Goal: Transaction & Acquisition: Purchase product/service

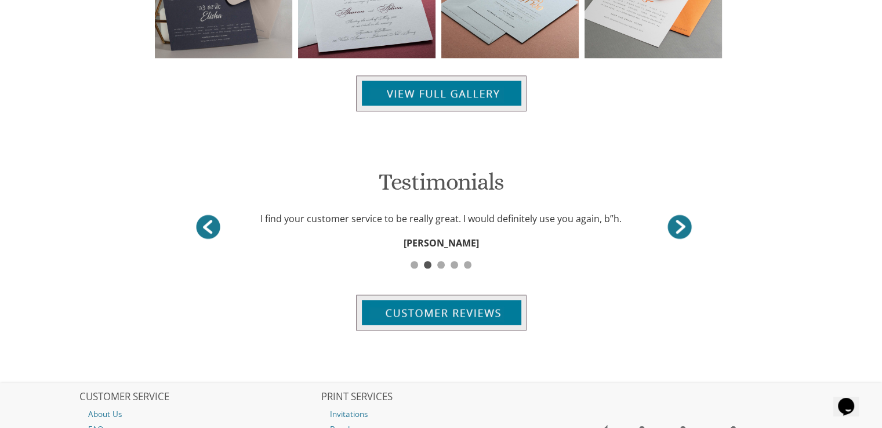
scroll to position [1511, 0]
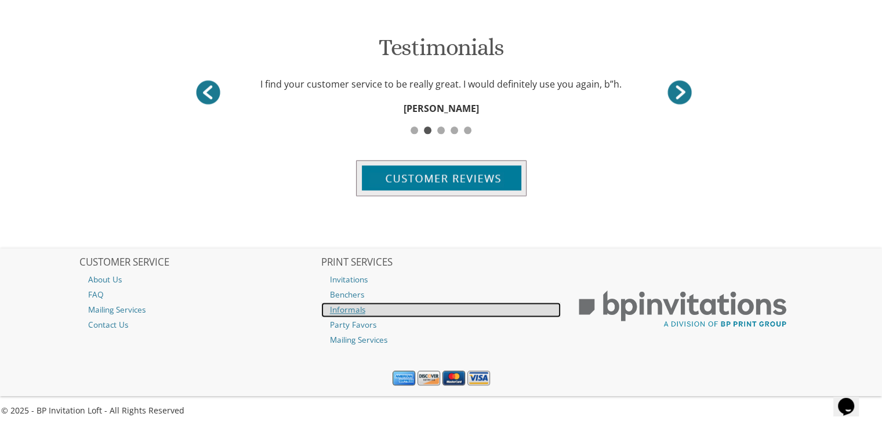
click at [353, 311] on link "Informals" at bounding box center [441, 309] width 240 height 15
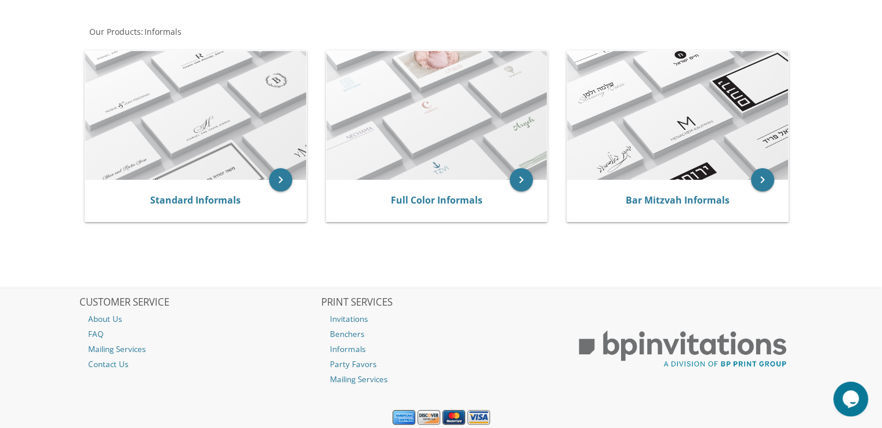
scroll to position [132, 0]
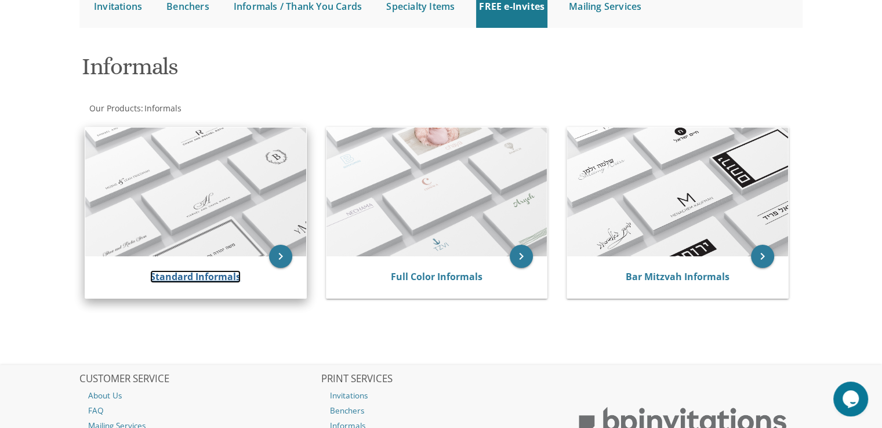
click at [223, 277] on link "Standard Informals" at bounding box center [195, 276] width 90 height 13
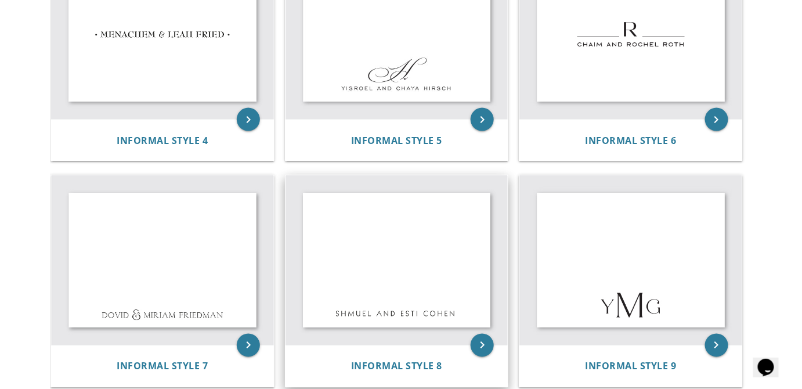
scroll to position [385, 0]
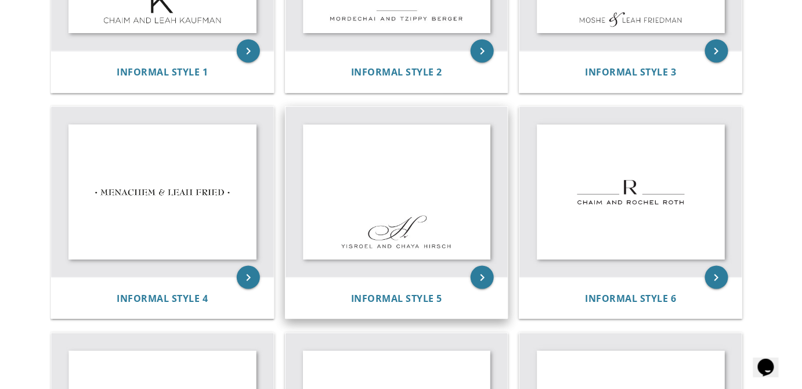
click at [401, 209] on img at bounding box center [396, 192] width 223 height 170
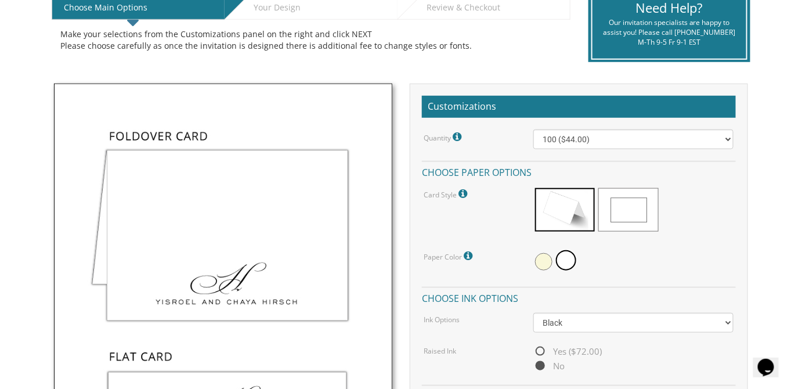
scroll to position [316, 0]
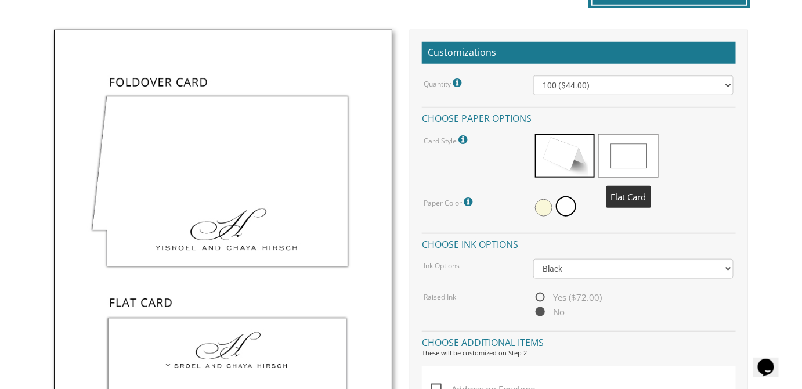
click at [640, 158] on span at bounding box center [628, 156] width 60 height 44
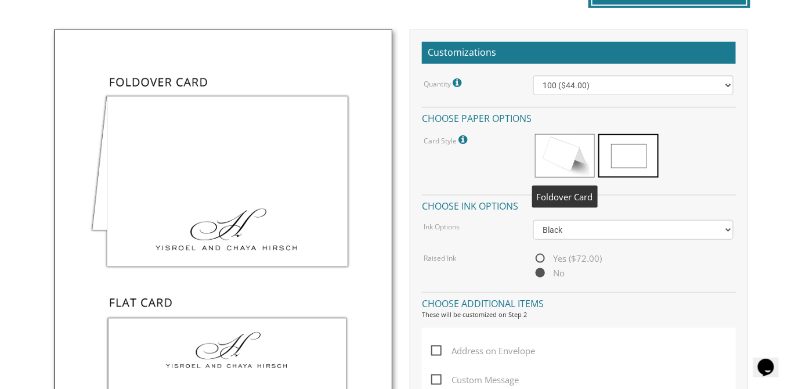
click at [585, 166] on span at bounding box center [565, 156] width 60 height 44
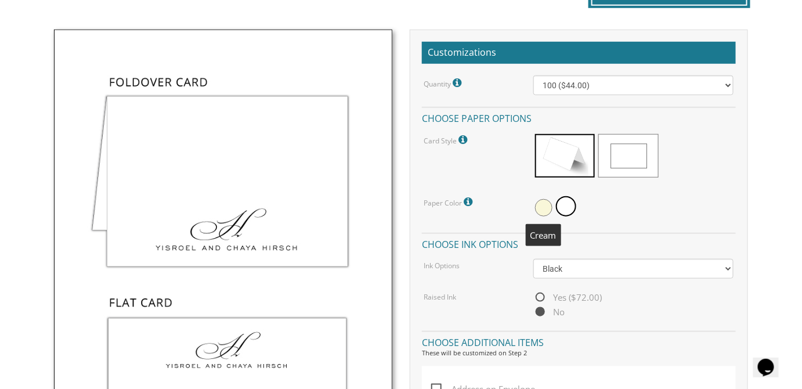
click at [549, 206] on span at bounding box center [543, 207] width 17 height 17
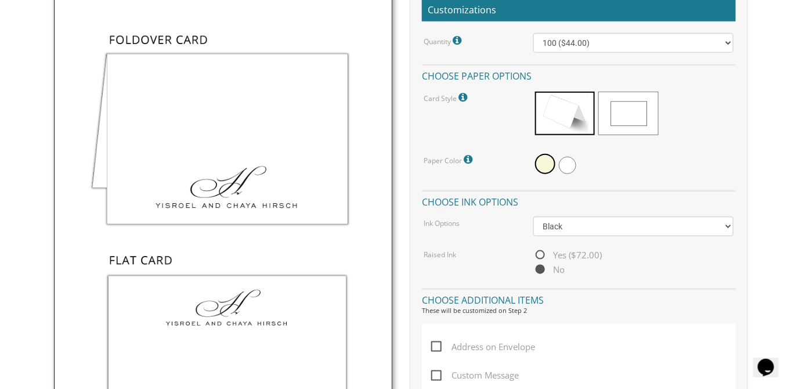
scroll to position [263, 0]
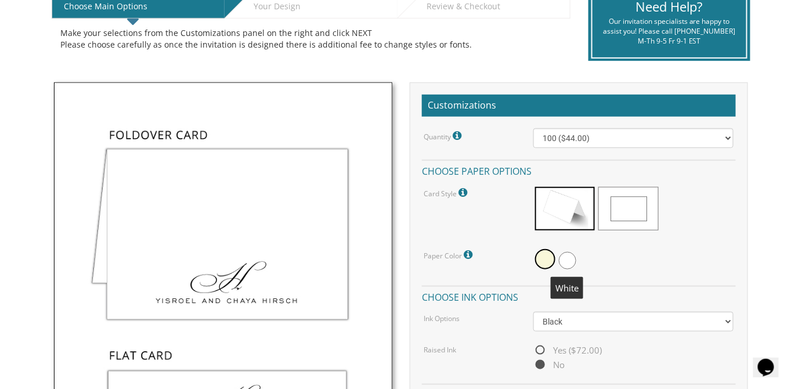
click at [570, 253] on span at bounding box center [567, 260] width 17 height 17
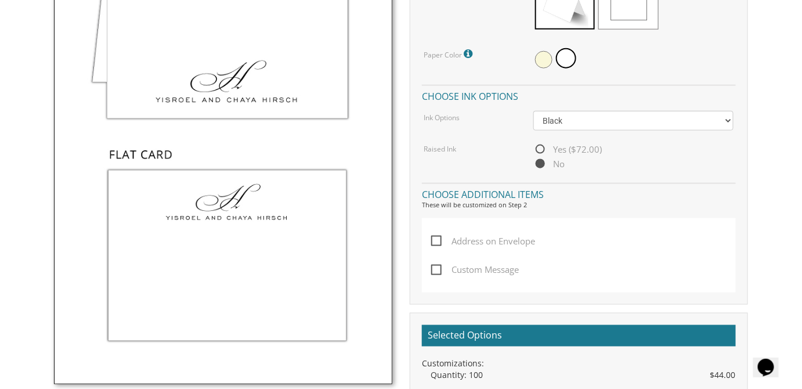
scroll to position [474, 0]
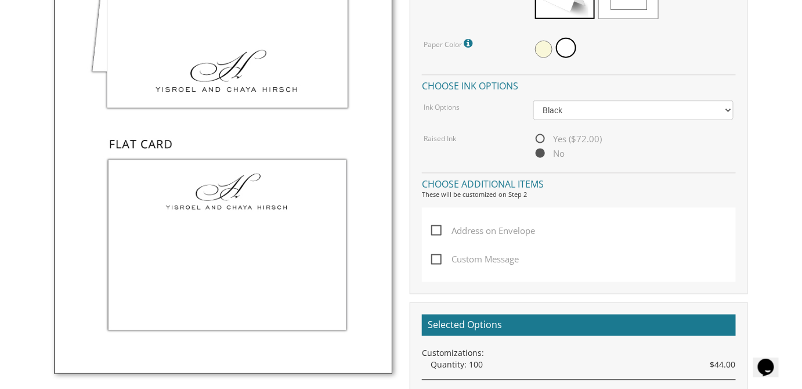
click at [433, 233] on span "Address on Envelope" at bounding box center [483, 230] width 104 height 15
click at [433, 233] on input "Address on Envelope" at bounding box center [435, 230] width 8 height 8
click at [433, 233] on span "Address on Envelope" at bounding box center [483, 230] width 104 height 15
click at [433, 233] on input "Address on Envelope" at bounding box center [435, 230] width 8 height 8
checkbox input "false"
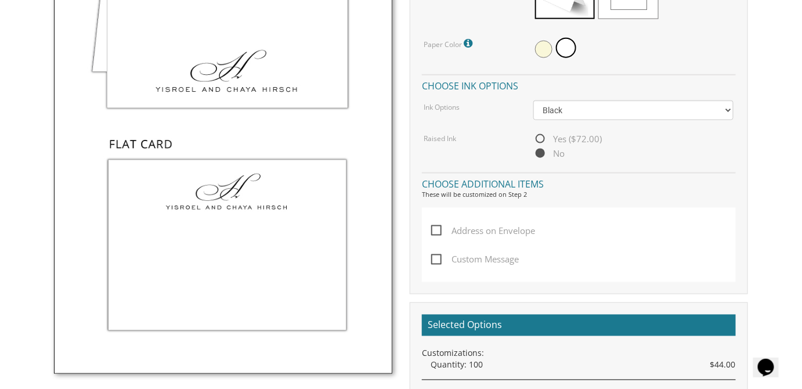
click at [444, 260] on span "Custom Message" at bounding box center [475, 259] width 88 height 15
click at [439, 260] on input "Custom Message" at bounding box center [435, 259] width 8 height 8
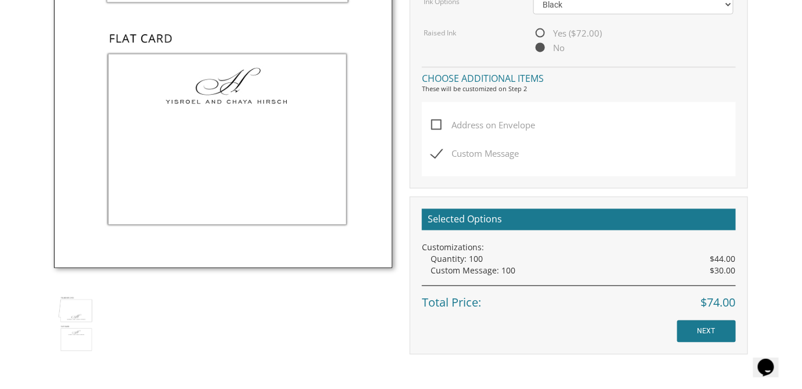
click at [435, 152] on span "Custom Message" at bounding box center [475, 154] width 88 height 15
click at [435, 152] on input "Custom Message" at bounding box center [435, 153] width 8 height 8
checkbox input "false"
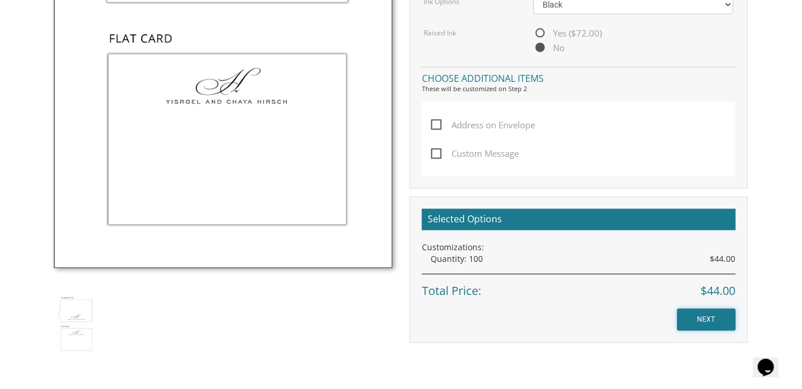
click at [705, 316] on input "NEXT" at bounding box center [706, 320] width 59 height 22
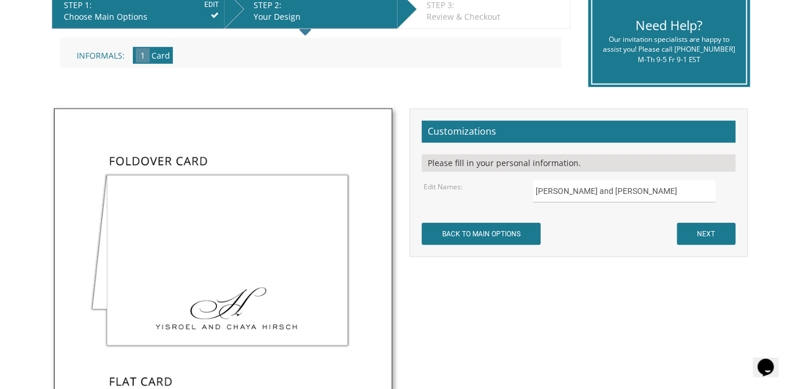
scroll to position [263, 0]
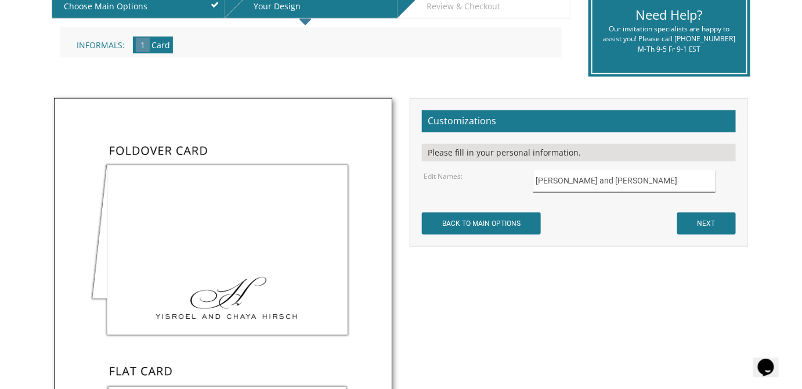
click at [584, 179] on input "Yisroel and Chaya Hirsch" at bounding box center [624, 181] width 182 height 23
drag, startPoint x: 642, startPoint y: 176, endPoint x: 463, endPoint y: 190, distance: 179.2
click at [463, 190] on div "Edit Names: Yisroel and Chaya Hirsch" at bounding box center [578, 181] width 327 height 23
type input "Yitz and Chani Ettlinger"
click at [701, 224] on input "NEXT" at bounding box center [706, 223] width 59 height 22
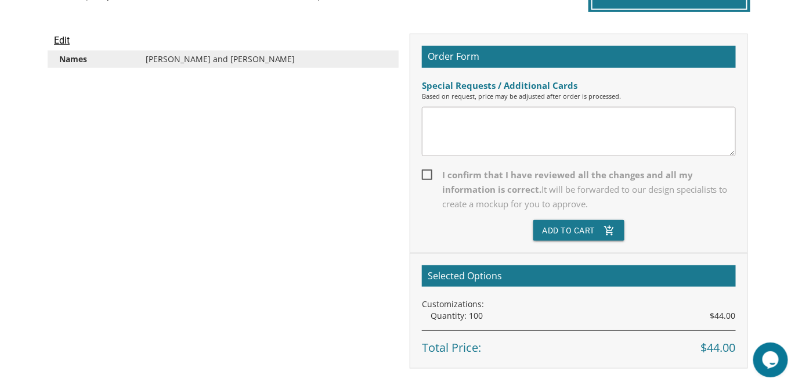
scroll to position [312, 0]
click at [427, 179] on span "I confirm that I have reviewed all the changes and all my information is correc…" at bounding box center [579, 190] width 314 height 44
click at [427, 177] on input "I confirm that I have reviewed all the changes and all my information is correc…" at bounding box center [426, 174] width 8 height 8
checkbox input "true"
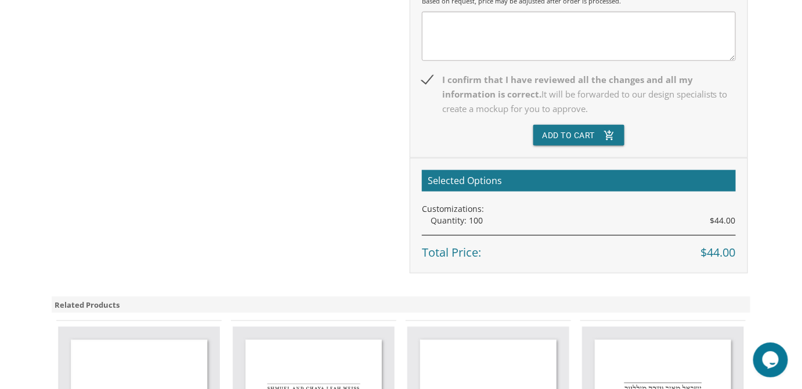
scroll to position [365, 0]
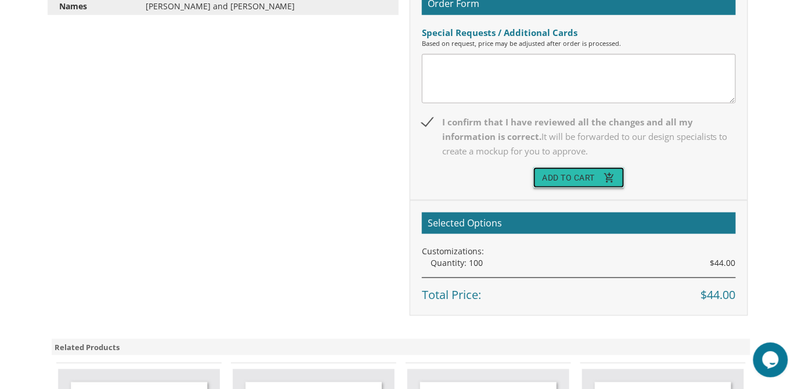
click at [581, 174] on button "Add To Cart add_shopping_cart" at bounding box center [579, 177] width 92 height 21
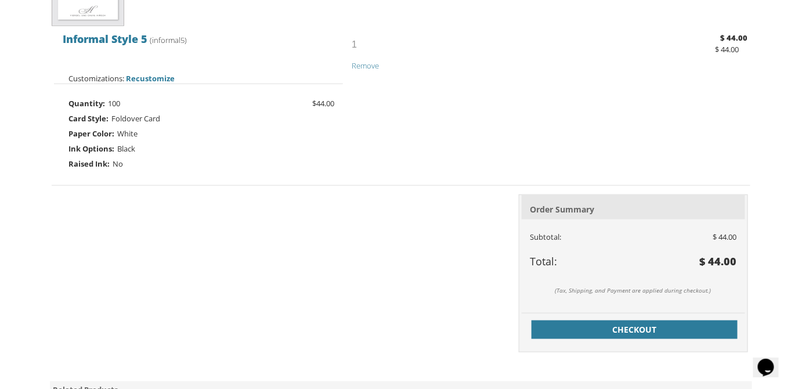
scroll to position [158, 0]
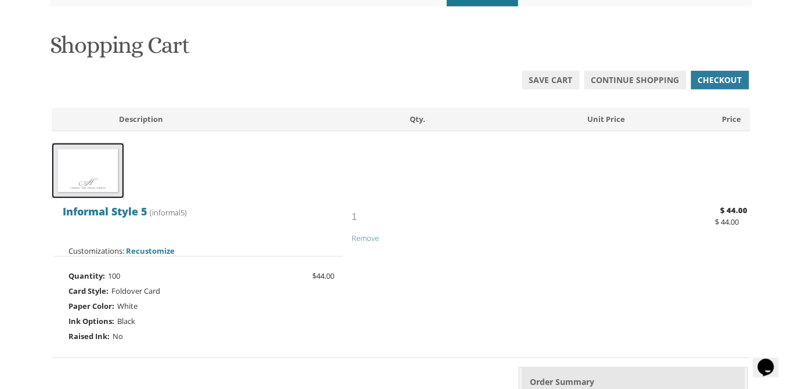
click at [100, 183] on img at bounding box center [88, 171] width 73 height 56
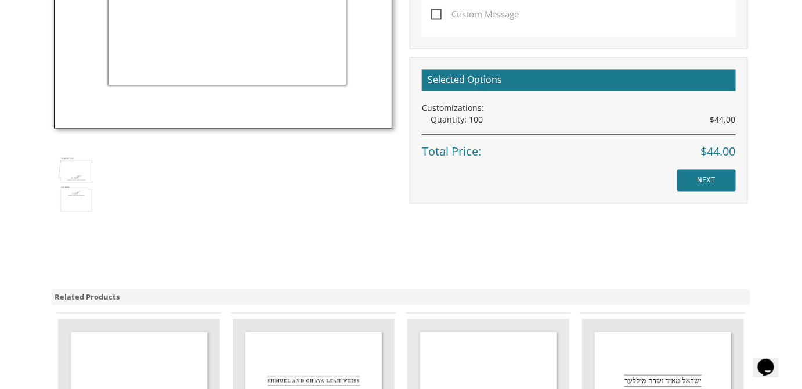
scroll to position [738, 0]
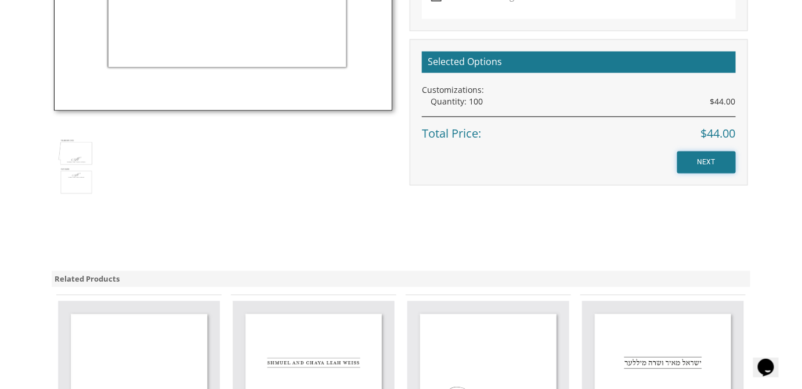
click at [699, 160] on input "NEXT" at bounding box center [706, 162] width 59 height 22
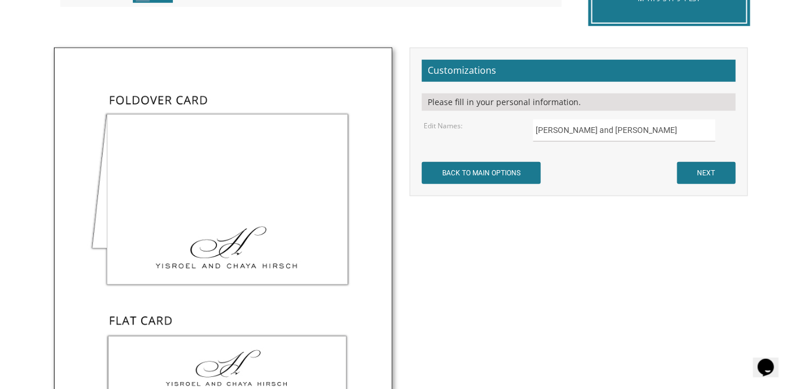
scroll to position [316, 0]
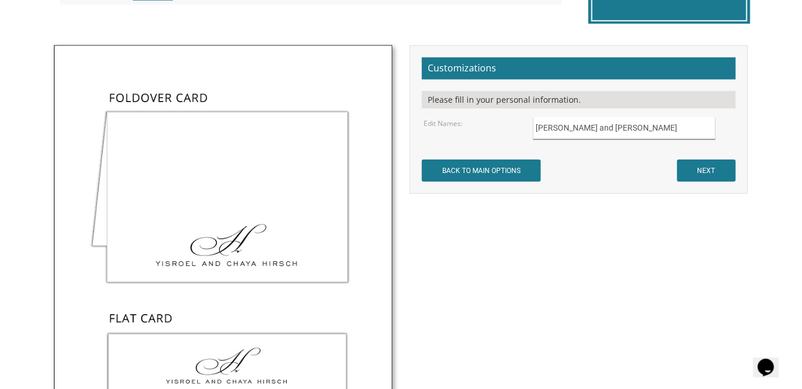
click at [622, 132] on input "[PERSON_NAME] and [PERSON_NAME]" at bounding box center [624, 128] width 182 height 23
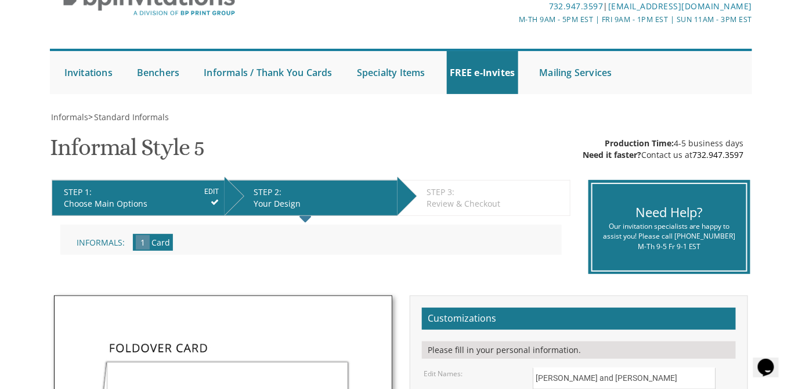
scroll to position [0, 0]
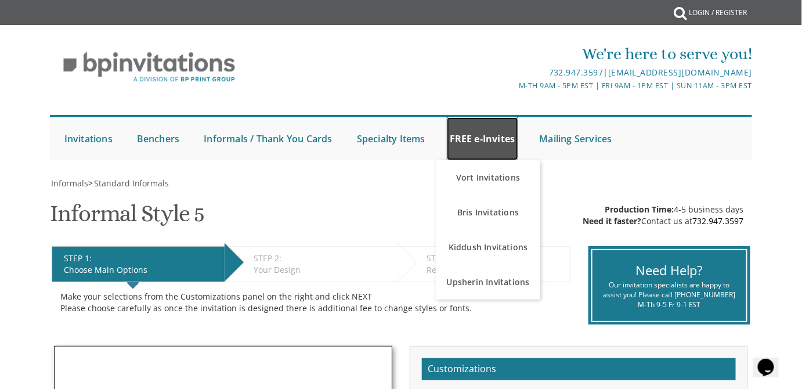
click at [462, 148] on link "FREE e-Invites" at bounding box center [482, 138] width 71 height 43
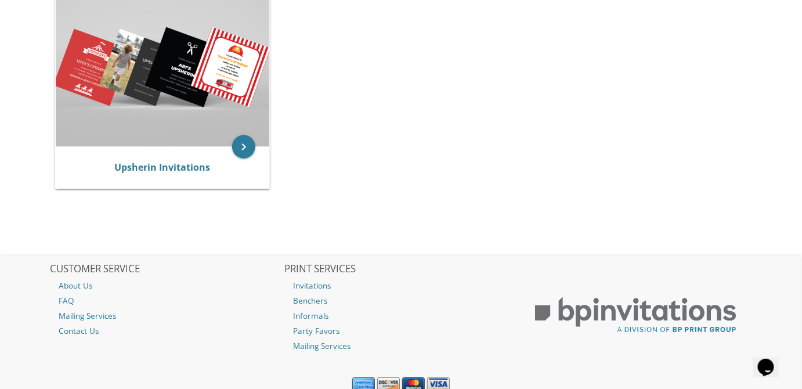
scroll to position [549, 0]
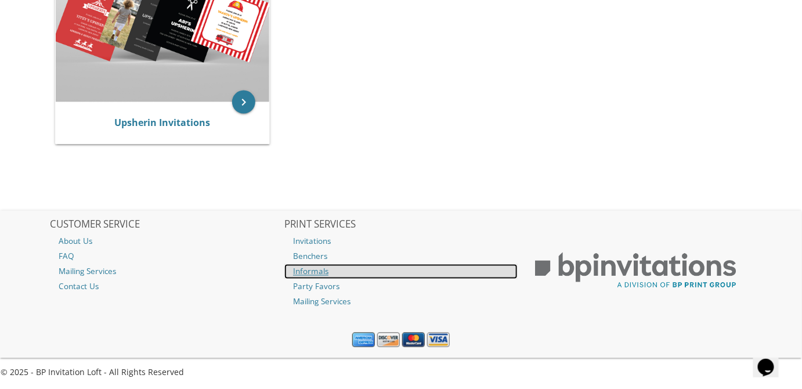
click at [324, 273] on link "Informals" at bounding box center [400, 271] width 233 height 15
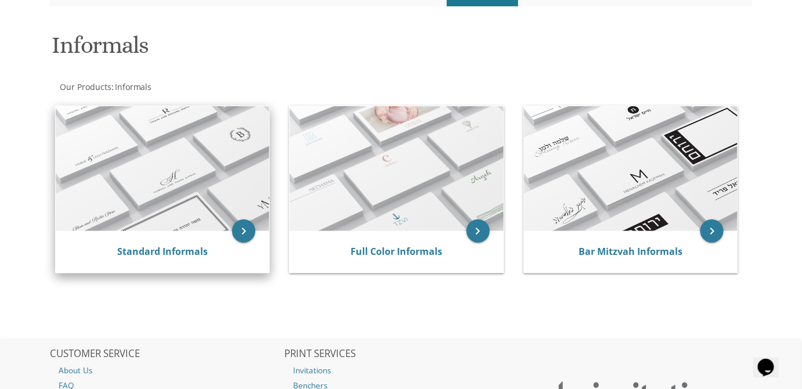
click at [177, 220] on img at bounding box center [163, 168] width 214 height 125
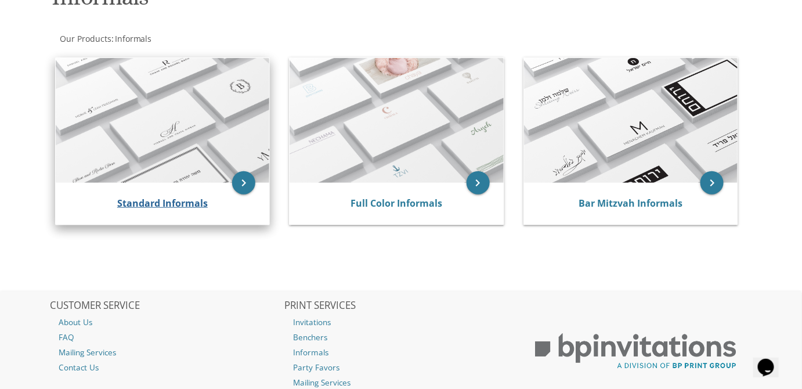
scroll to position [287, 0]
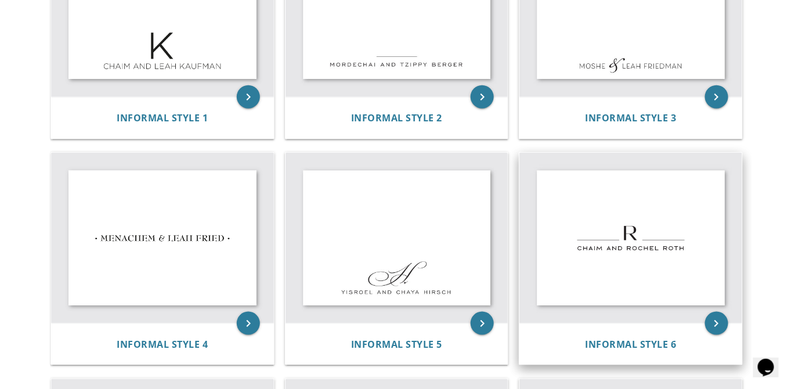
scroll to position [369, 0]
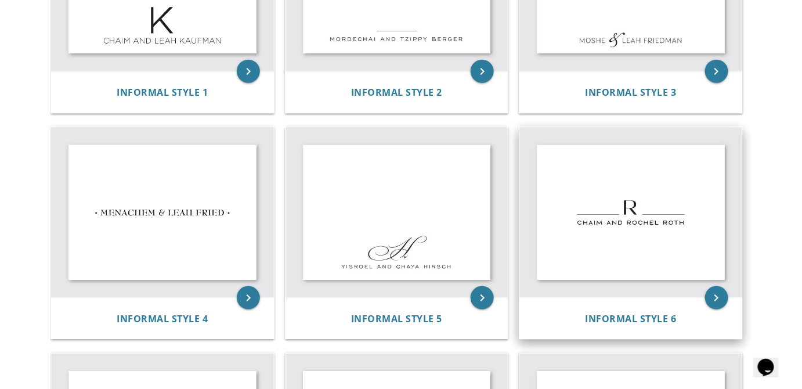
click at [632, 233] on img at bounding box center [630, 212] width 223 height 170
click at [629, 230] on img at bounding box center [630, 212] width 223 height 170
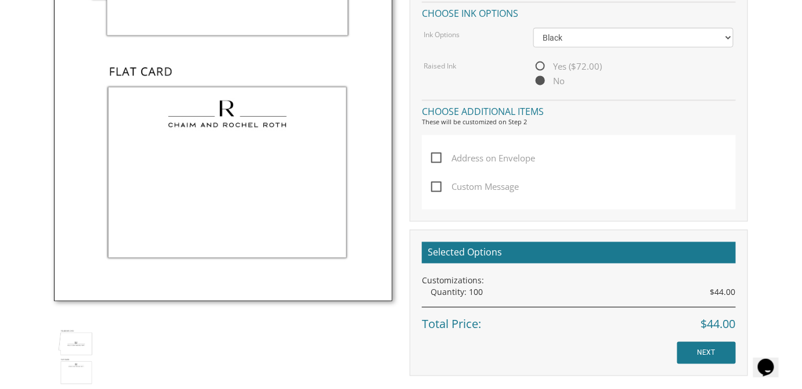
scroll to position [632, 0]
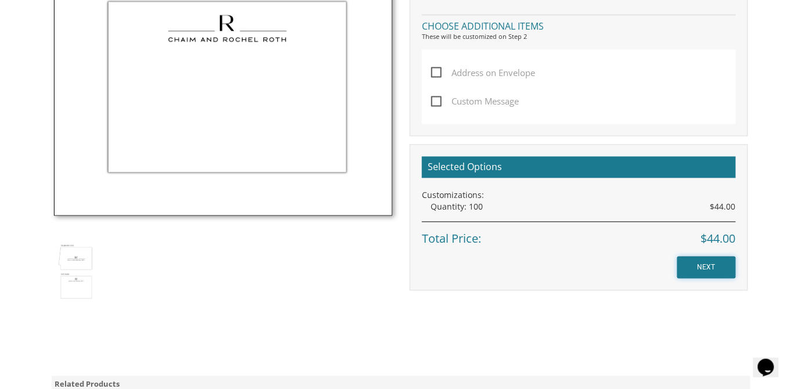
click at [703, 263] on input "NEXT" at bounding box center [706, 267] width 59 height 22
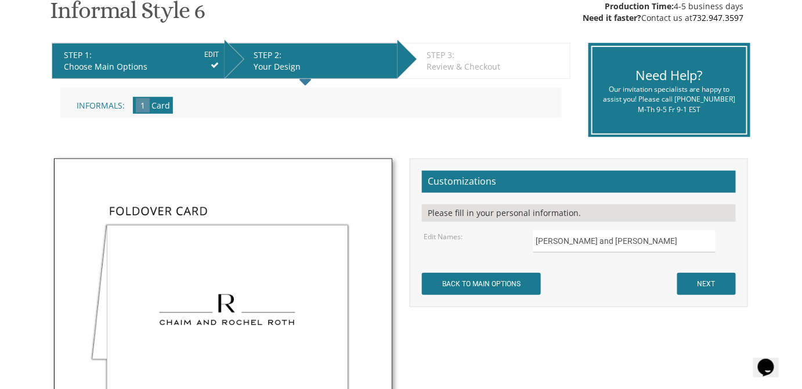
scroll to position [263, 0]
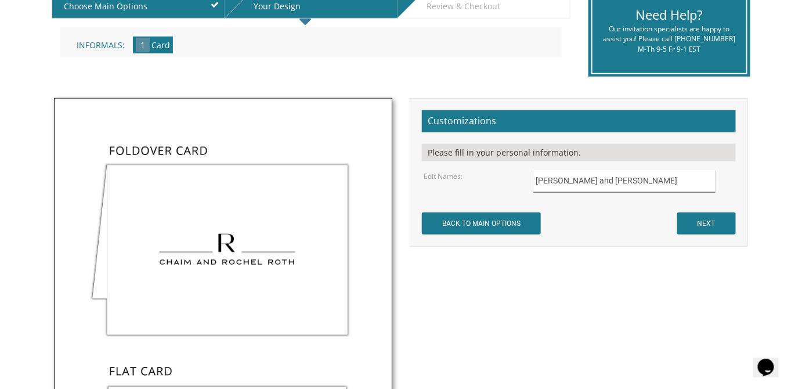
click at [570, 178] on input "[PERSON_NAME] and [PERSON_NAME]" at bounding box center [624, 181] width 182 height 23
drag, startPoint x: 628, startPoint y: 179, endPoint x: 448, endPoint y: 184, distance: 179.3
click at [448, 184] on div "Edit Names: [PERSON_NAME] and [PERSON_NAME]" at bounding box center [578, 181] width 327 height 23
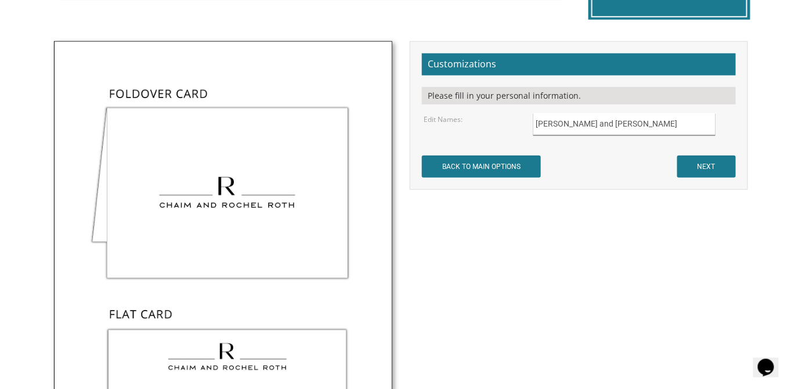
scroll to position [316, 0]
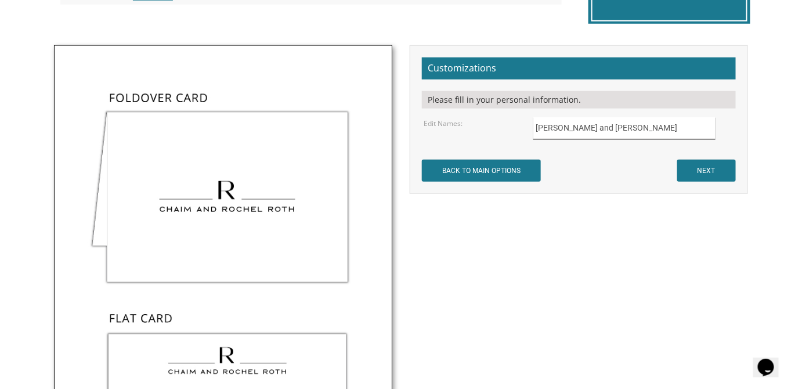
type input "[PERSON_NAME] and [PERSON_NAME]"
click at [690, 173] on input "NEXT" at bounding box center [706, 171] width 59 height 22
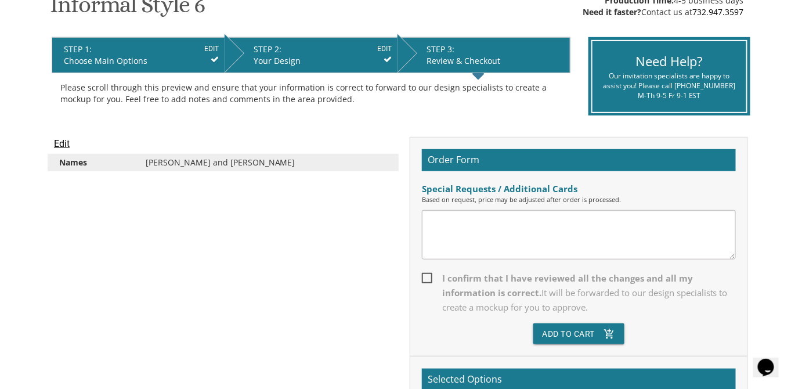
scroll to position [211, 0]
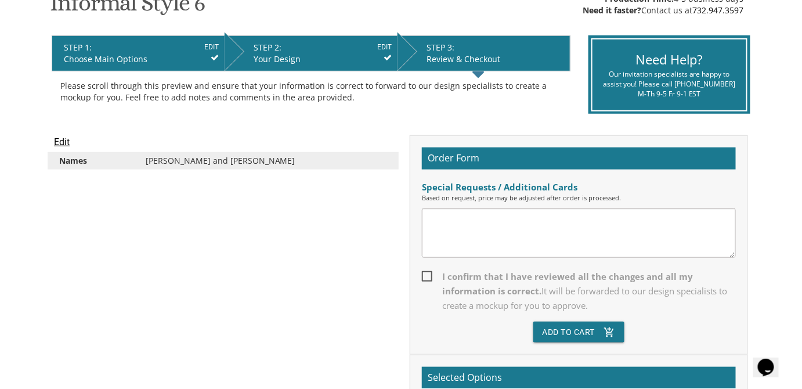
click at [432, 274] on span "I confirm that I have reviewed all the changes and all my information is correc…" at bounding box center [579, 291] width 314 height 44
click at [429, 274] on input "I confirm that I have reviewed all the changes and all my information is correc…" at bounding box center [426, 275] width 8 height 8
checkbox input "true"
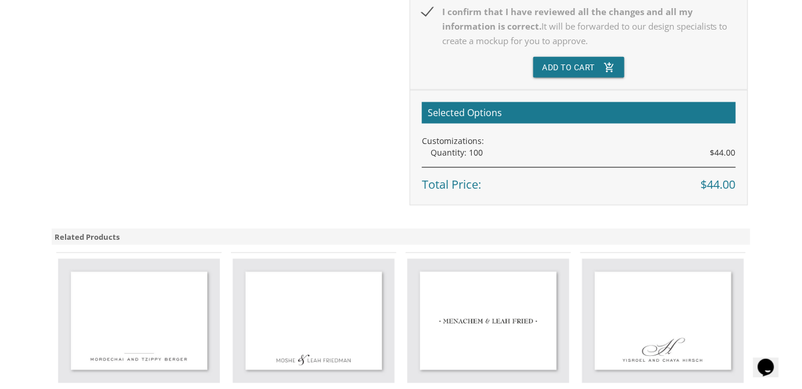
scroll to position [422, 0]
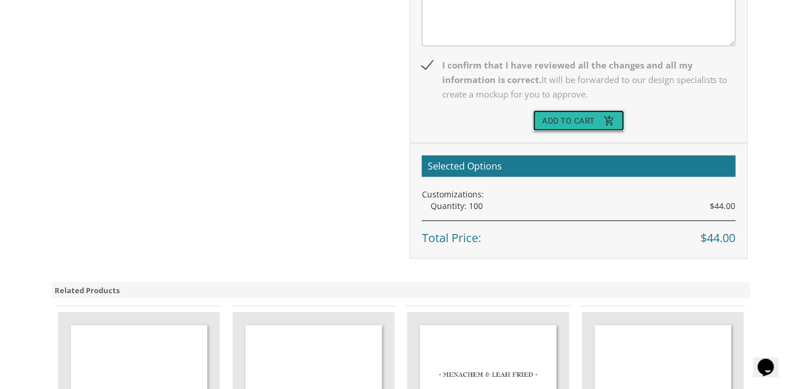
click at [588, 124] on button "Add To Cart add_shopping_cart" at bounding box center [579, 120] width 92 height 21
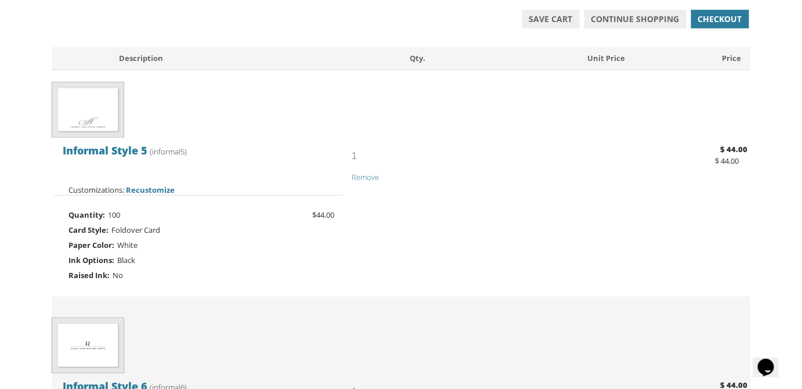
scroll to position [211, 0]
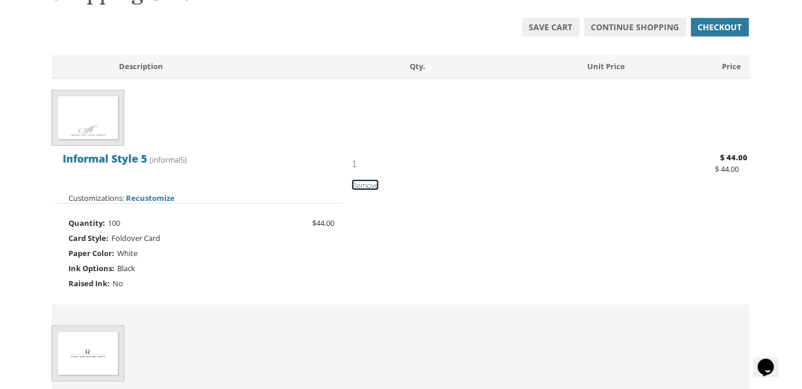
click at [377, 184] on span "Remove" at bounding box center [365, 185] width 27 height 10
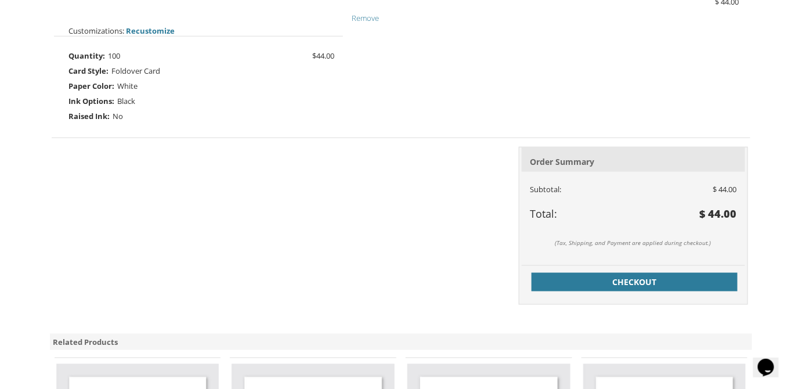
scroll to position [422, 0]
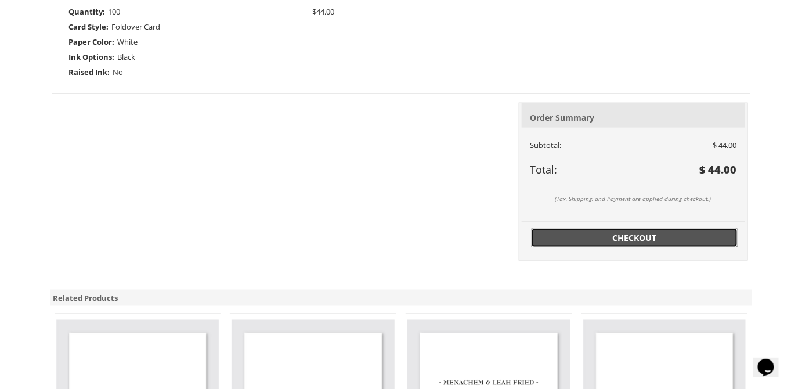
click at [642, 241] on span "Checkout" at bounding box center [634, 238] width 193 height 12
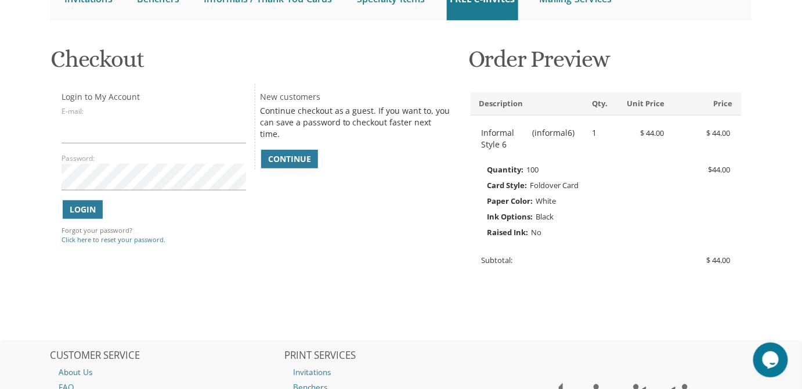
scroll to position [160, 0]
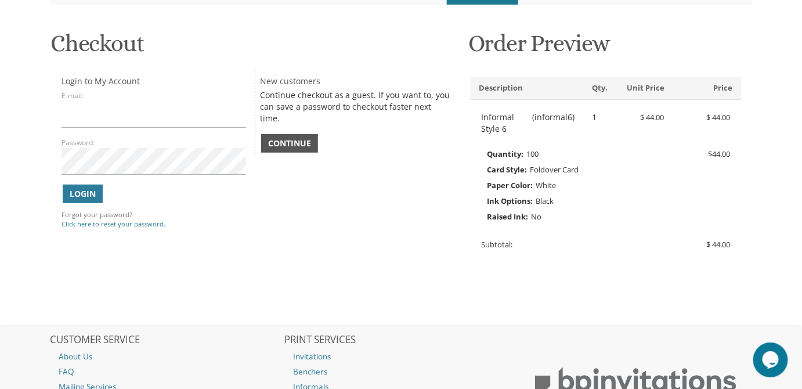
click at [285, 137] on span "Continue" at bounding box center [289, 143] width 43 height 12
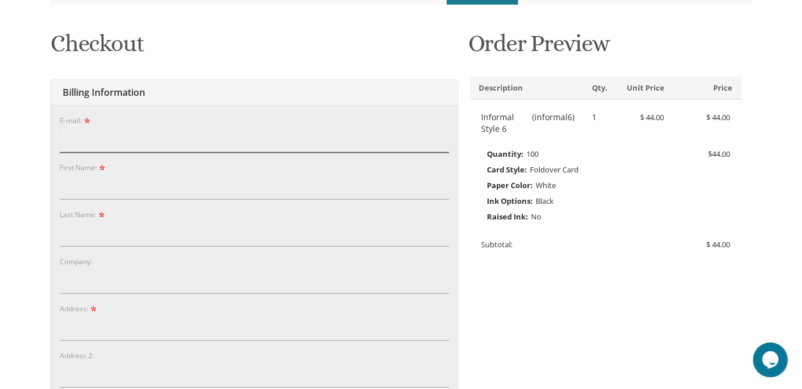
click at [110, 142] on input "E-mail:" at bounding box center [254, 139] width 389 height 27
type input "[EMAIL_ADDRESS][DOMAIN_NAME]"
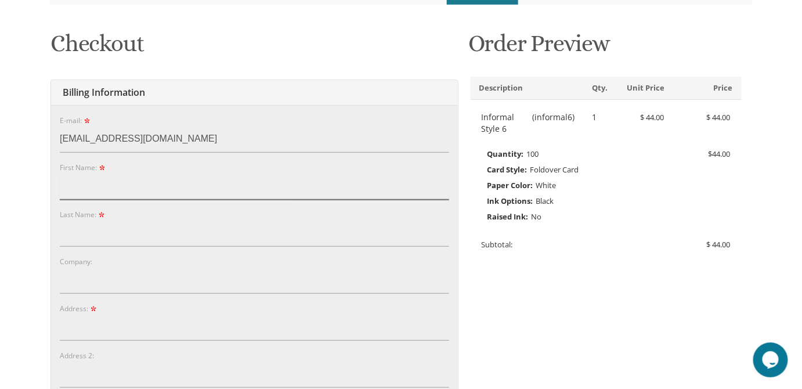
type input "[PERSON_NAME]"
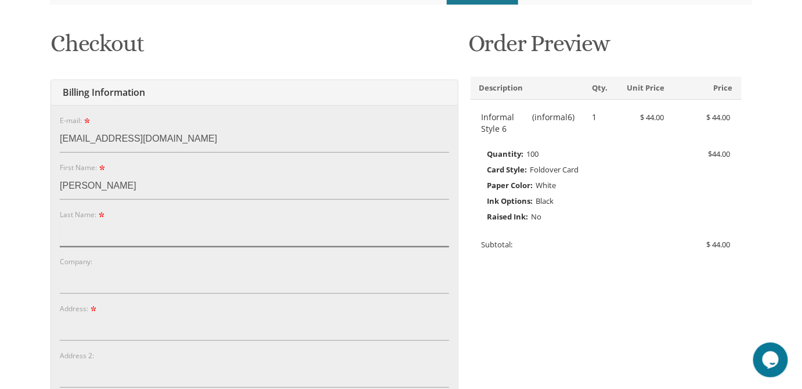
type input "[PERSON_NAME]"
type input "3403 avenue P"
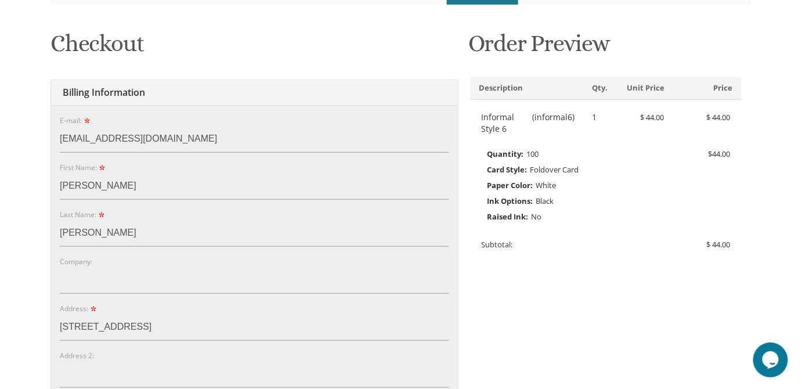
type input "Brooklyn"
type input "11234"
select select "NY"
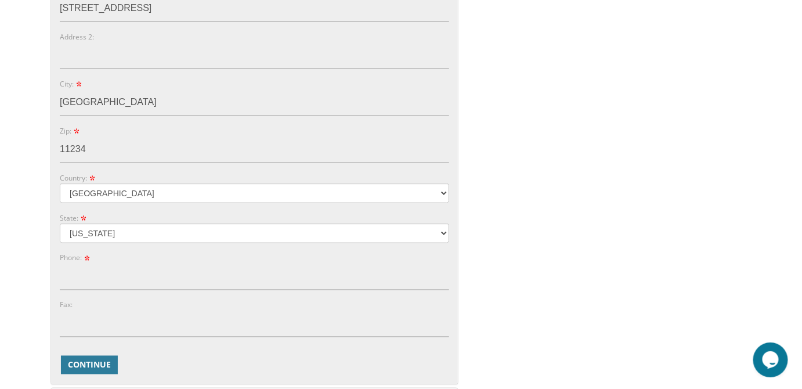
scroll to position [529, 0]
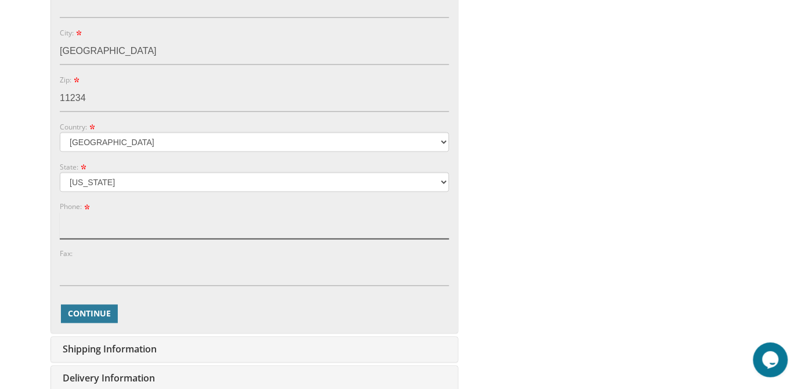
click at [133, 223] on input "Phone:" at bounding box center [254, 225] width 389 height 27
type input "9176649853"
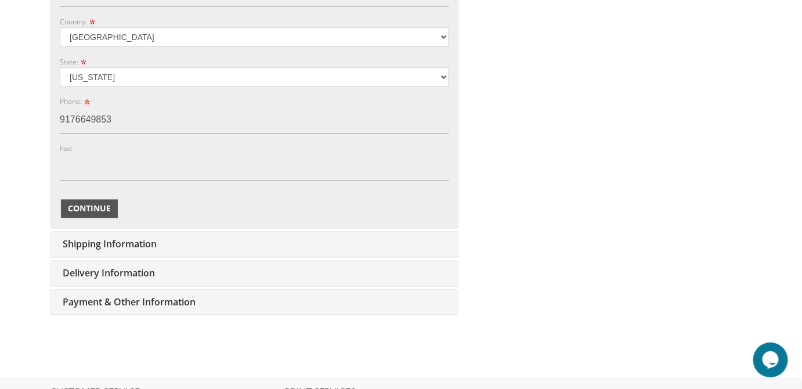
click at [81, 206] on span "Continue" at bounding box center [89, 209] width 43 height 12
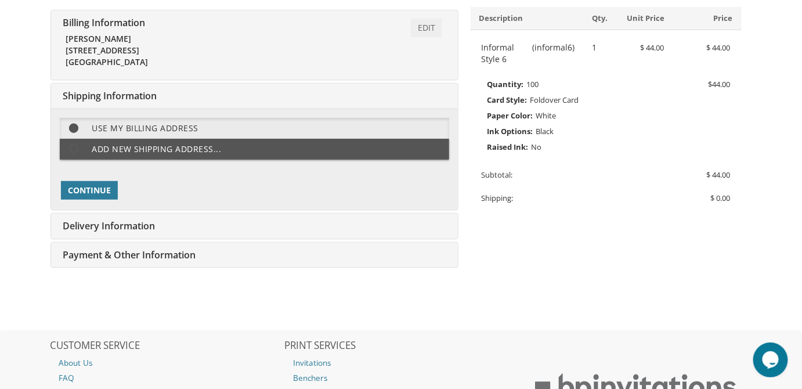
scroll to position [184, 0]
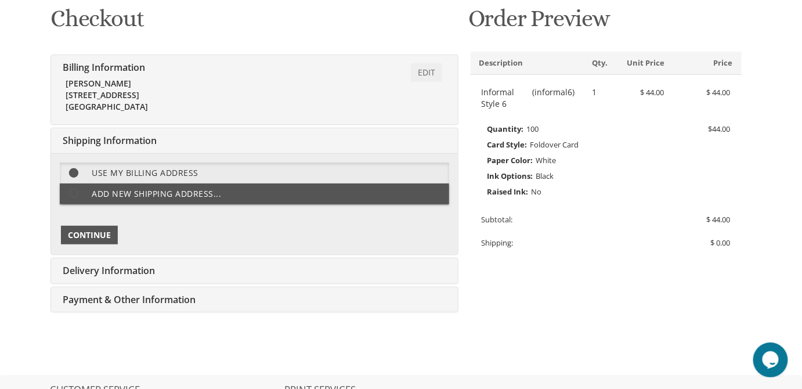
click at [101, 233] on span "Continue" at bounding box center [89, 235] width 43 height 12
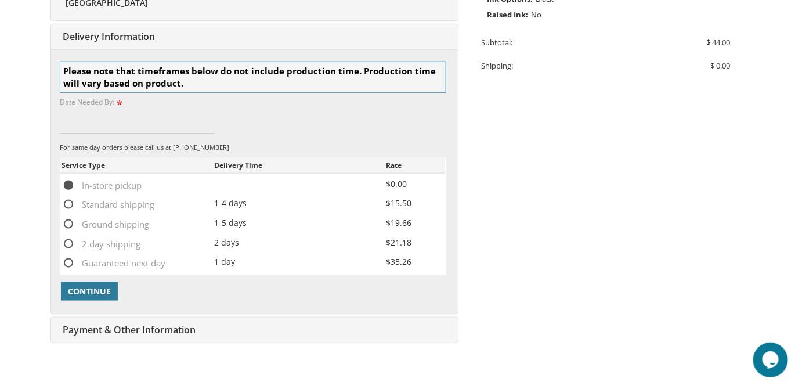
scroll to position [363, 0]
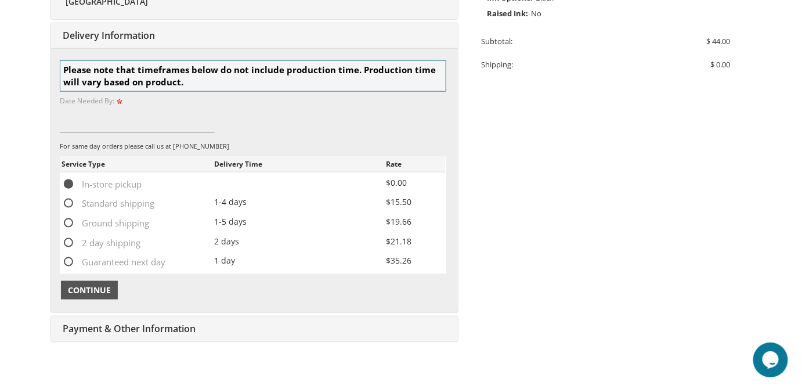
click at [97, 289] on span "Continue" at bounding box center [89, 290] width 43 height 12
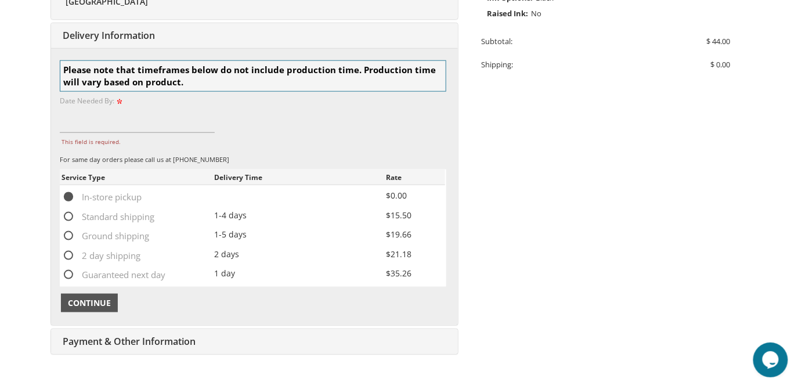
click at [111, 302] on button "Continue" at bounding box center [89, 303] width 57 height 19
click at [73, 124] on input "This field is required." at bounding box center [137, 119] width 155 height 27
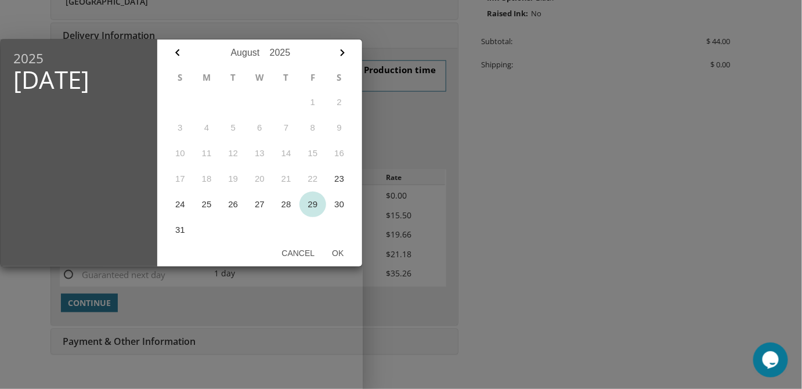
click at [313, 204] on button "29" at bounding box center [312, 204] width 27 height 26
click at [339, 254] on button "Ok" at bounding box center [337, 252] width 29 height 21
type input "Aug 29, 2025"
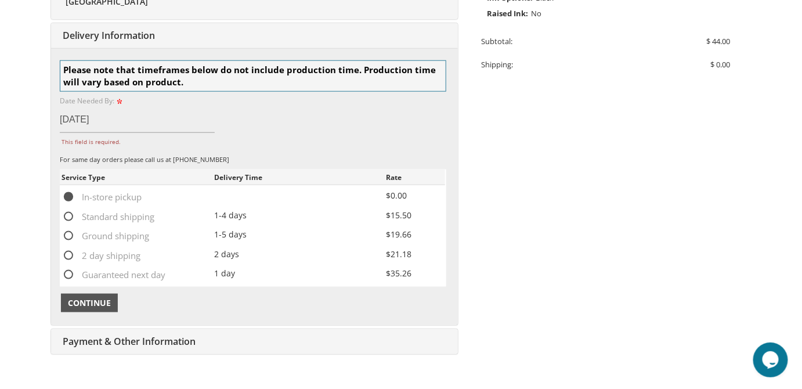
click at [106, 299] on span "Continue" at bounding box center [89, 303] width 43 height 12
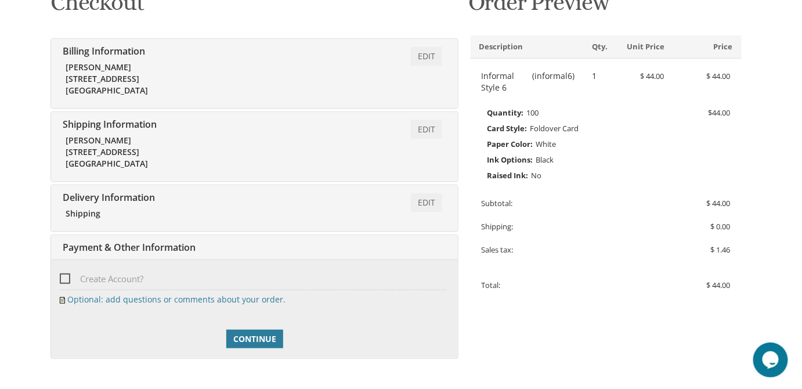
scroll to position [148, 0]
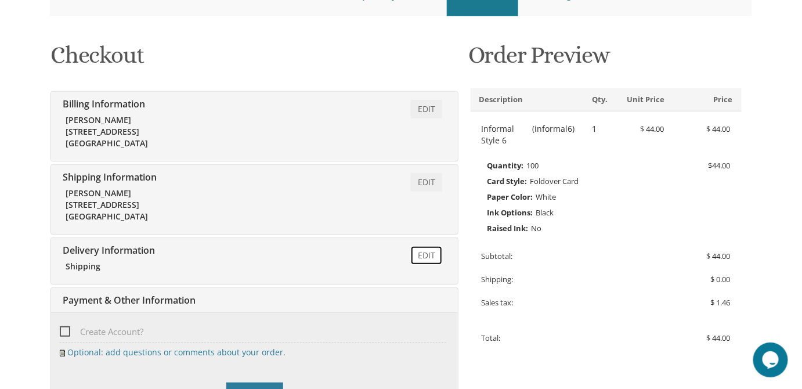
click at [430, 255] on link "Edit" at bounding box center [426, 255] width 31 height 19
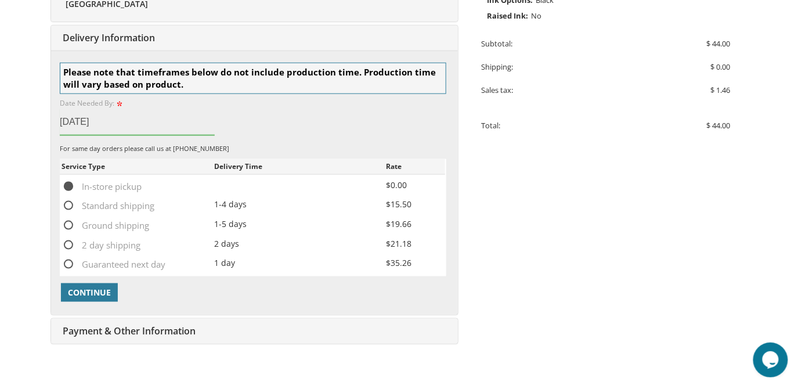
scroll to position [363, 0]
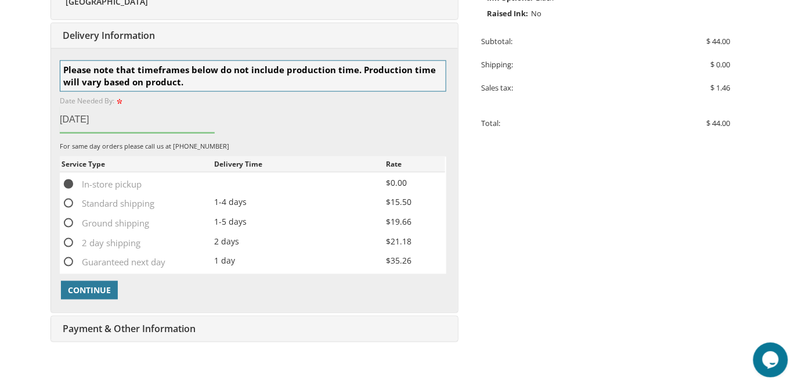
click at [68, 200] on span "Standard shipping" at bounding box center [107, 203] width 93 height 15
click at [68, 200] on input "Standard shipping" at bounding box center [65, 202] width 8 height 8
radio input "true"
click at [99, 286] on span "Continue" at bounding box center [89, 290] width 43 height 12
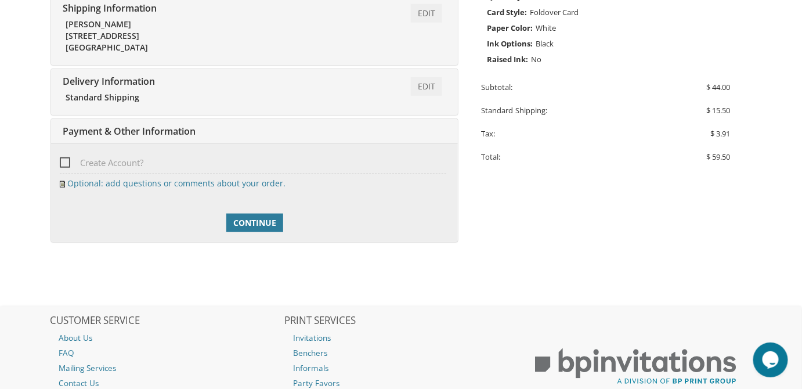
scroll to position [306, 0]
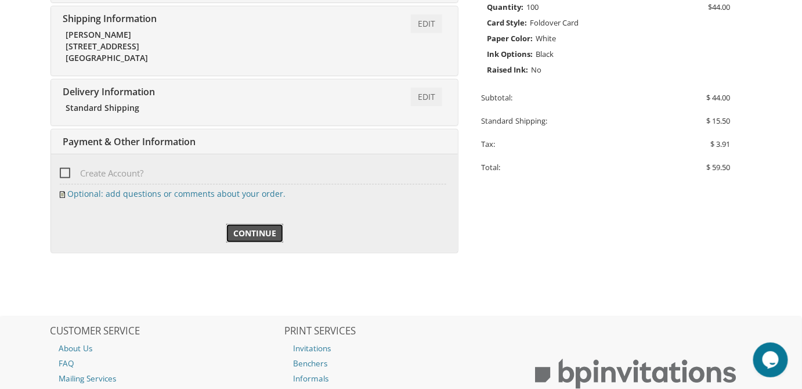
click at [263, 231] on span "Continue" at bounding box center [254, 233] width 43 height 12
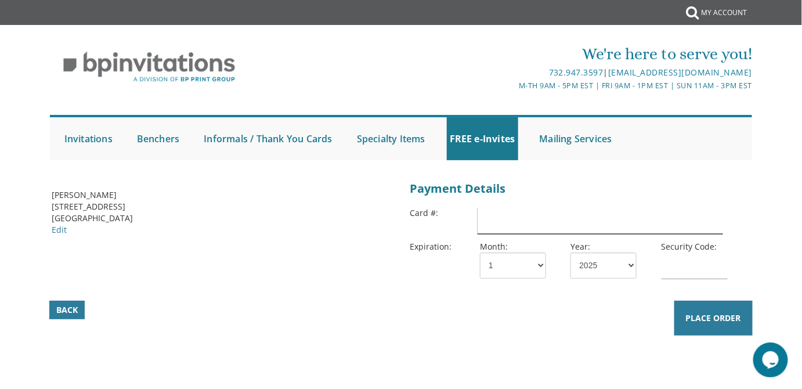
click at [498, 224] on input "text" at bounding box center [599, 220] width 245 height 27
type input "4246315188266991"
select select "07"
select select "27"
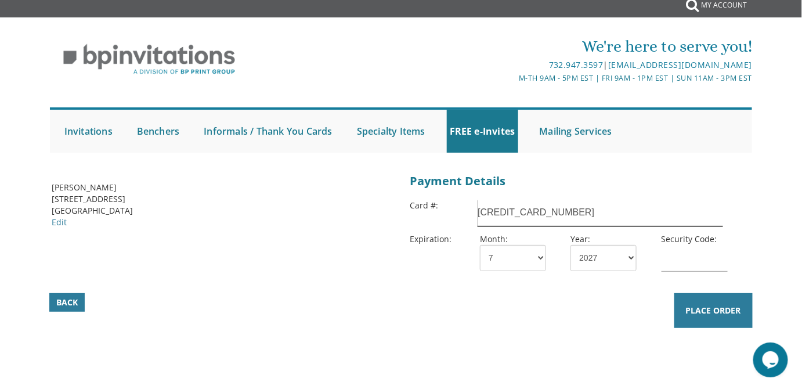
scroll to position [105, 0]
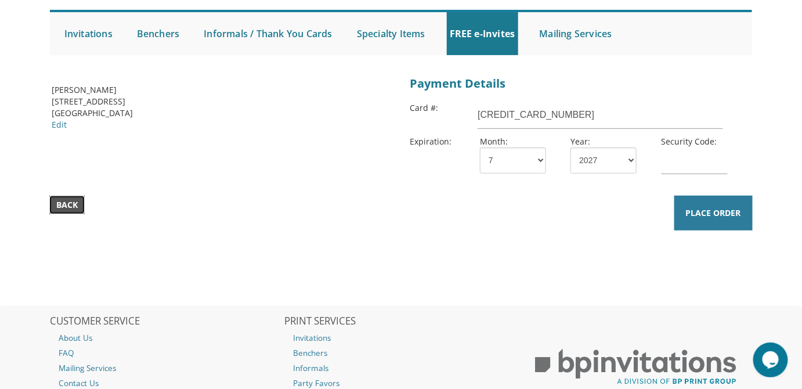
click at [67, 195] on link "Back" at bounding box center [66, 204] width 35 height 19
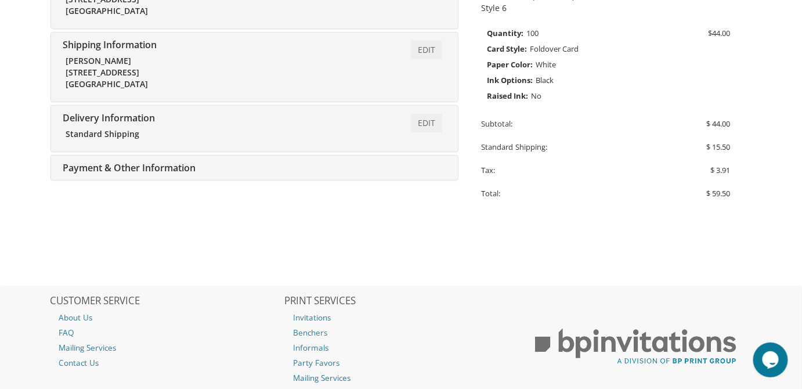
scroll to position [211, 0]
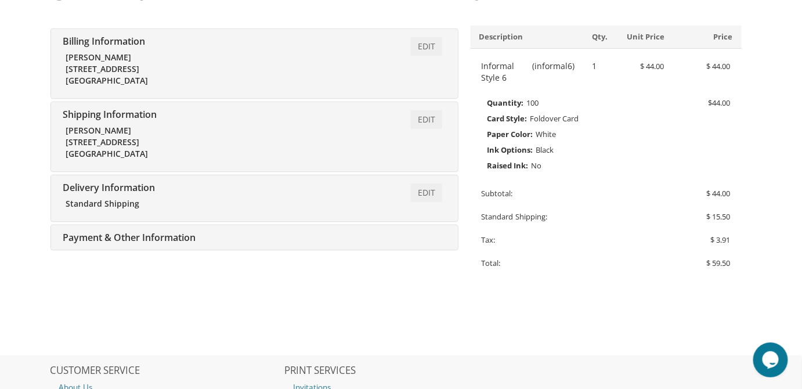
click at [434, 244] on div "Edit Payment & Other Information" at bounding box center [254, 237] width 407 height 25
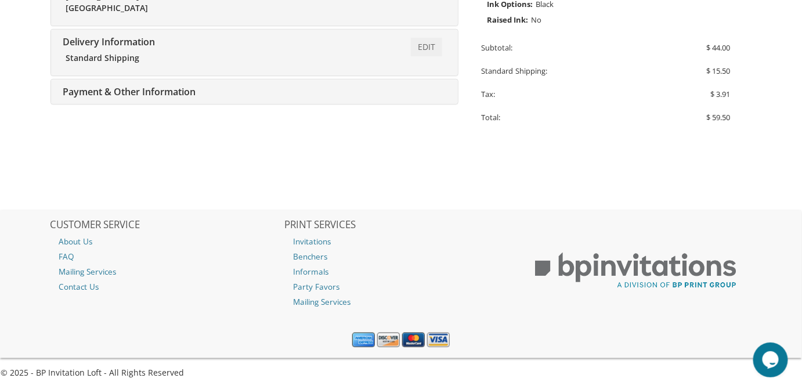
scroll to position [145, 0]
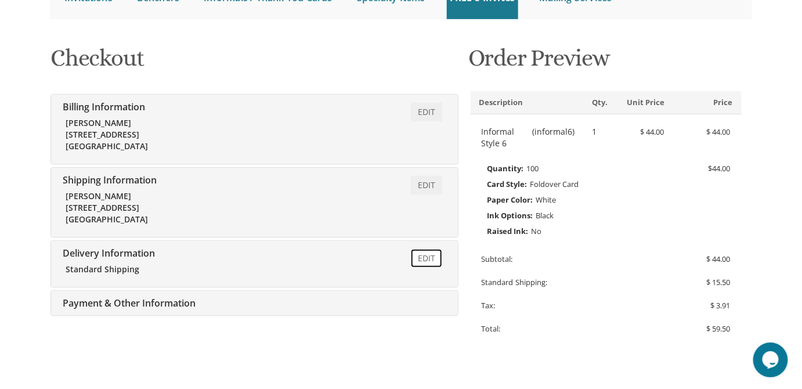
click at [433, 257] on link "Edit" at bounding box center [426, 258] width 31 height 19
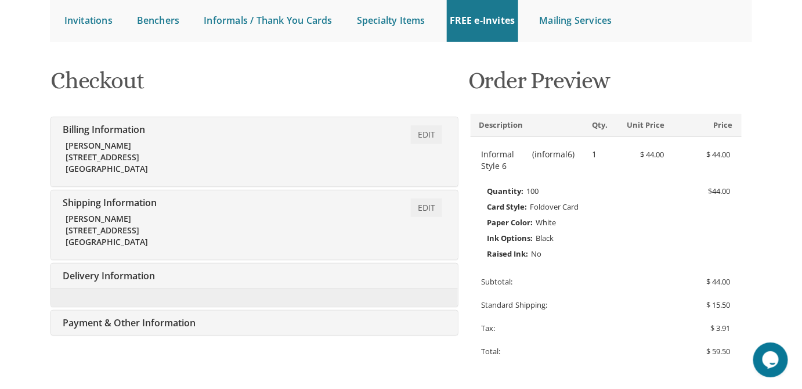
scroll to position [198, 0]
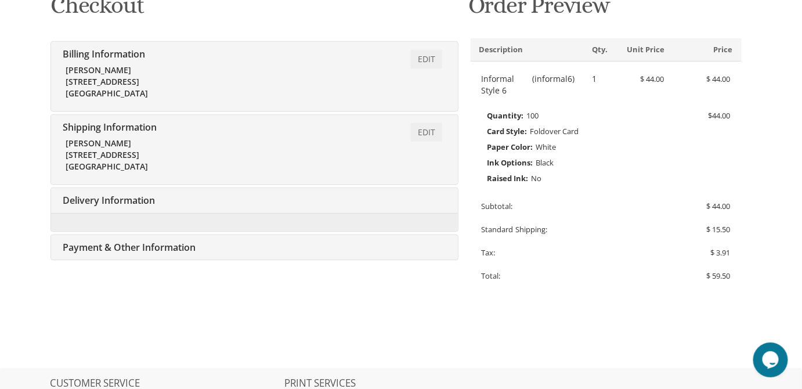
click at [393, 214] on div at bounding box center [254, 222] width 407 height 18
click at [395, 203] on div "Delivery Information Edit Standard Shipping" at bounding box center [254, 200] width 407 height 25
click at [430, 132] on link "Edit" at bounding box center [426, 132] width 31 height 19
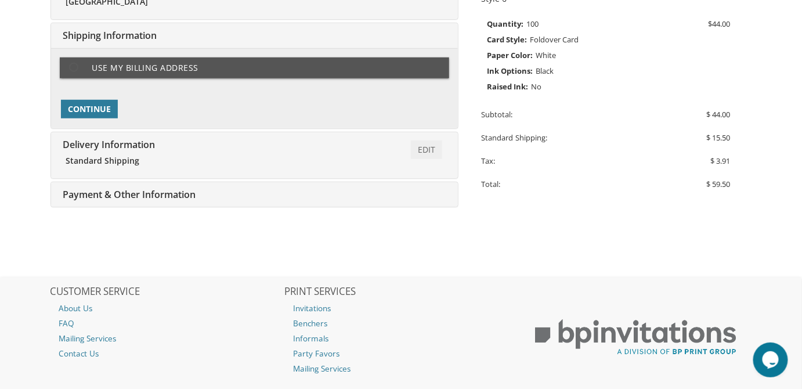
scroll to position [290, 0]
click at [105, 118] on div "Primary Shipping Address: Use my billing address Copy from my Billing Address E…" at bounding box center [254, 88] width 407 height 80
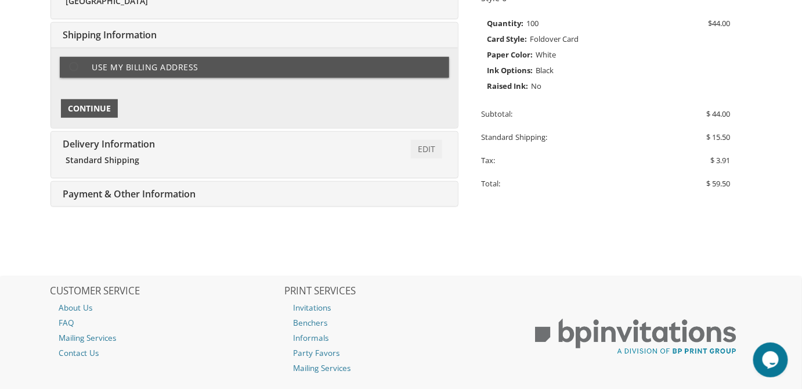
click at [104, 109] on span "Continue" at bounding box center [89, 109] width 43 height 12
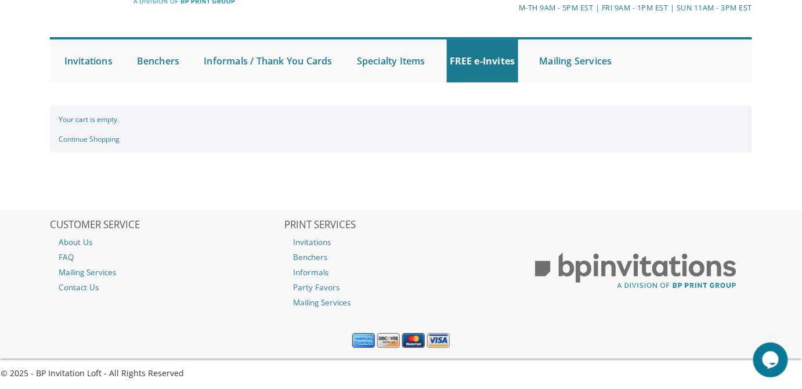
scroll to position [82, 0]
click at [102, 146] on div "Your cart is empty. Continue Shopping" at bounding box center [401, 128] width 702 height 47
click at [102, 141] on link "Continue Shopping" at bounding box center [89, 138] width 61 height 10
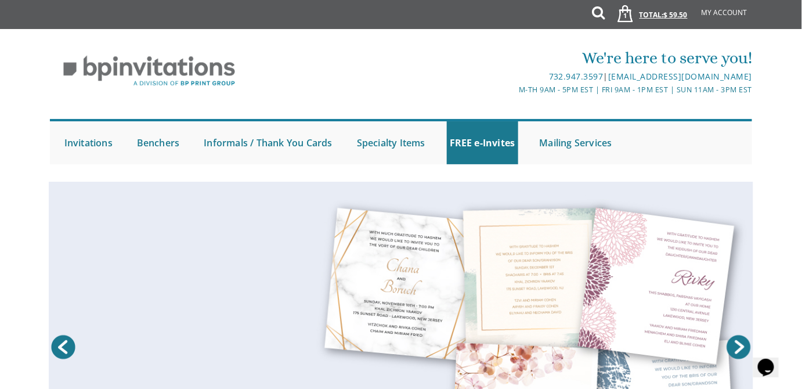
click at [665, 16] on span "$ 59.50" at bounding box center [676, 15] width 24 height 10
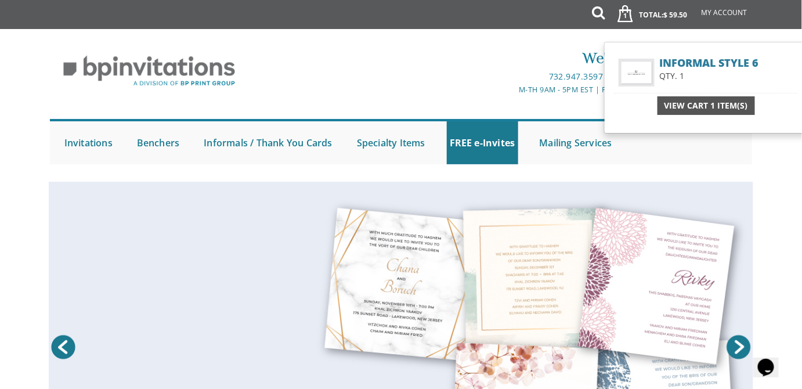
click at [716, 102] on span "View Cart 1 Item(s)" at bounding box center [706, 106] width 84 height 12
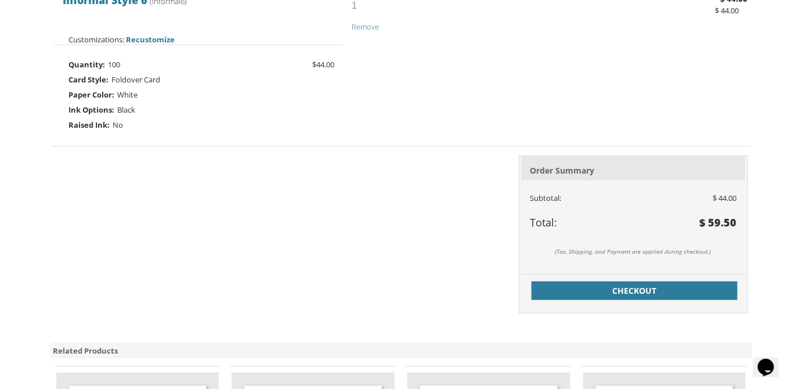
scroll to position [422, 0]
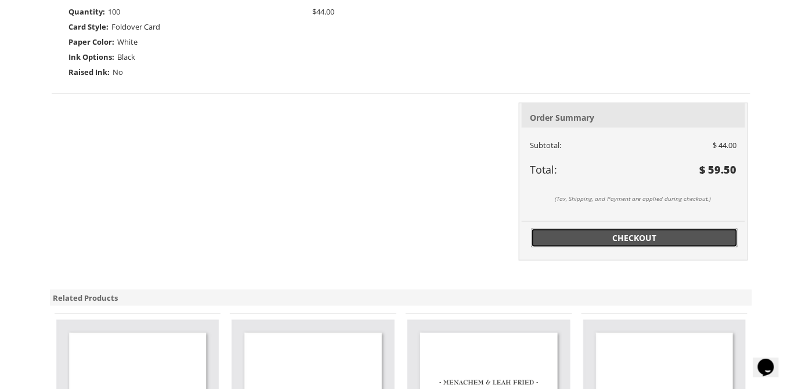
click at [592, 232] on span "Checkout" at bounding box center [634, 238] width 193 height 12
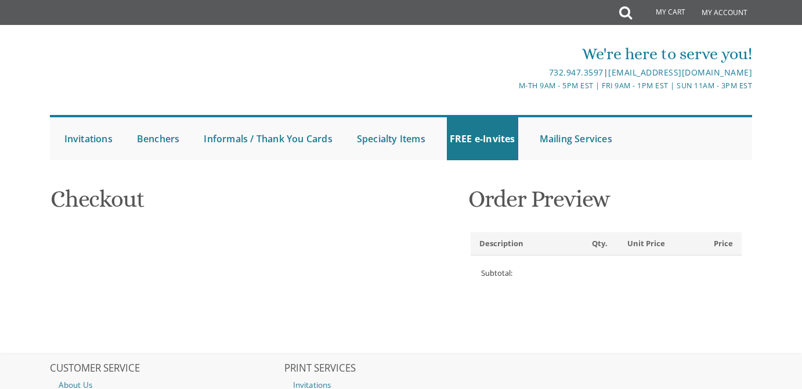
select select
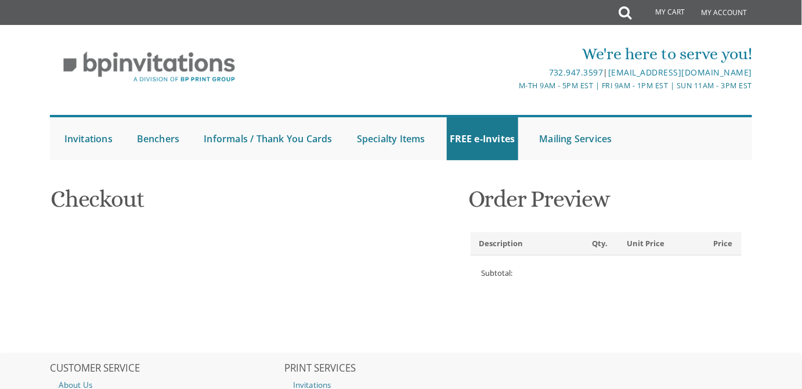
type input "theettlingers@yahoo.com"
type input "Ira"
type input "Ettlinger"
type input "[STREET_ADDRESS]"
type input "Brooklyn"
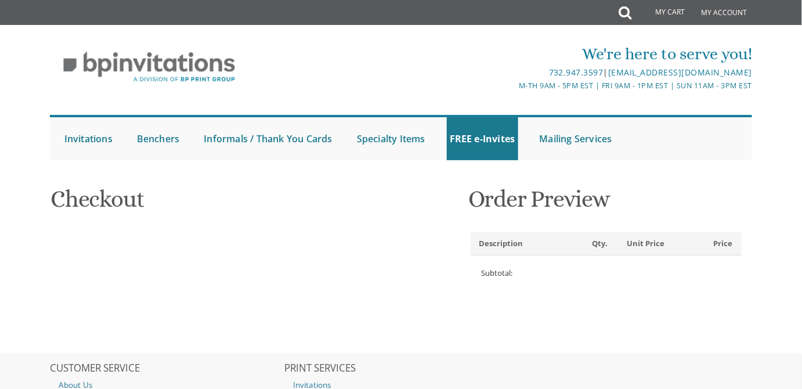
type input "11234"
select select "US"
select select "NY"
type input "9176649853"
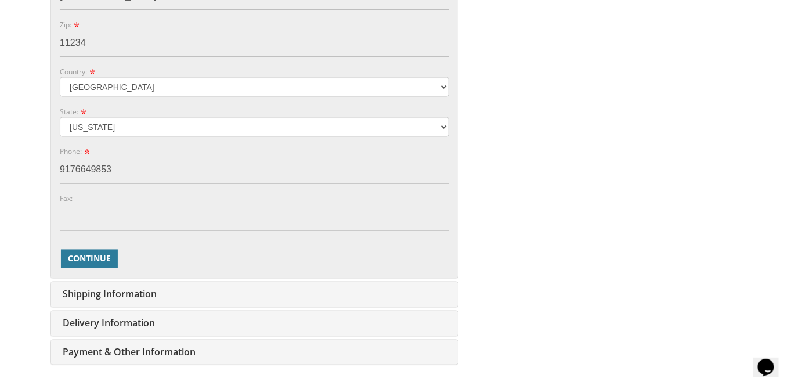
scroll to position [580, 0]
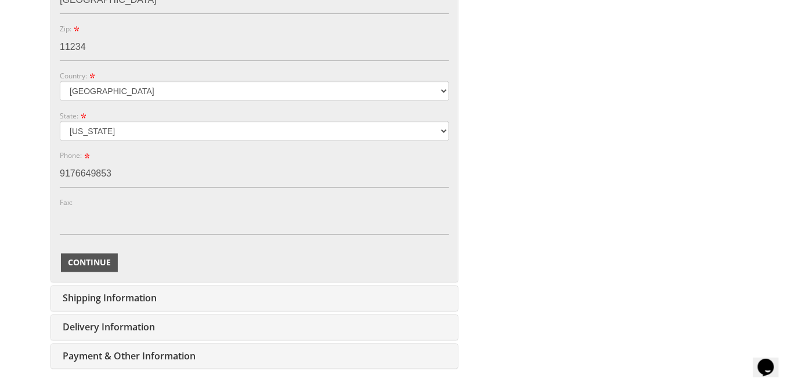
click at [107, 260] on span "Continue" at bounding box center [89, 263] width 43 height 12
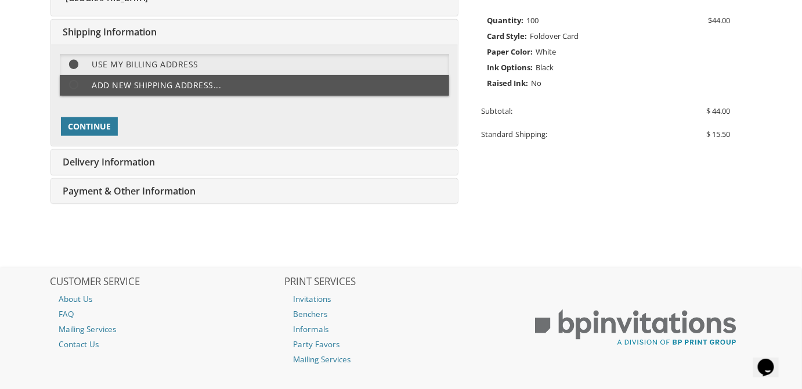
scroll to position [290, 0]
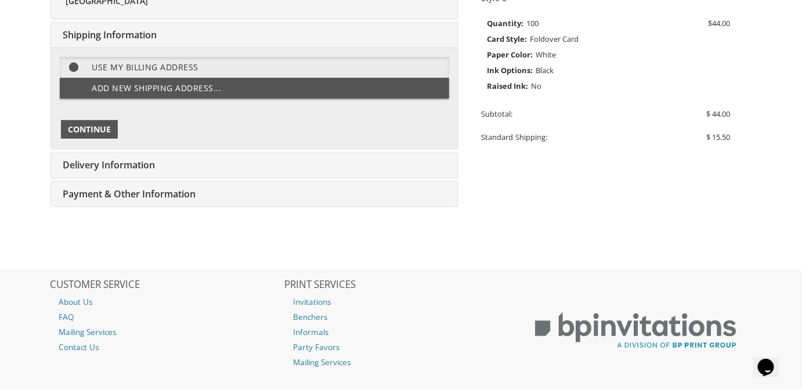
click at [95, 130] on span "Continue" at bounding box center [89, 130] width 43 height 12
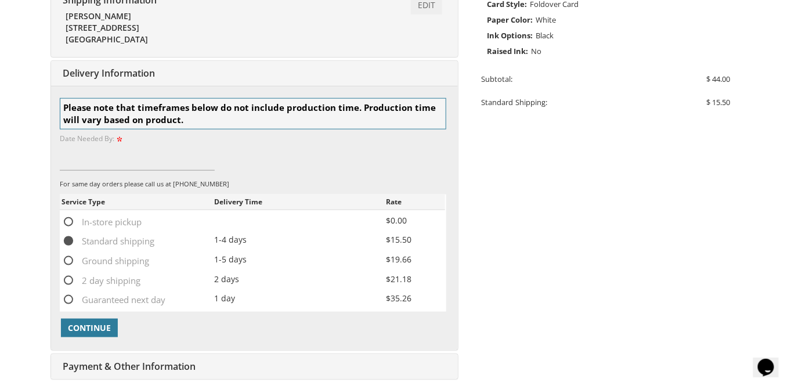
scroll to position [363, 0]
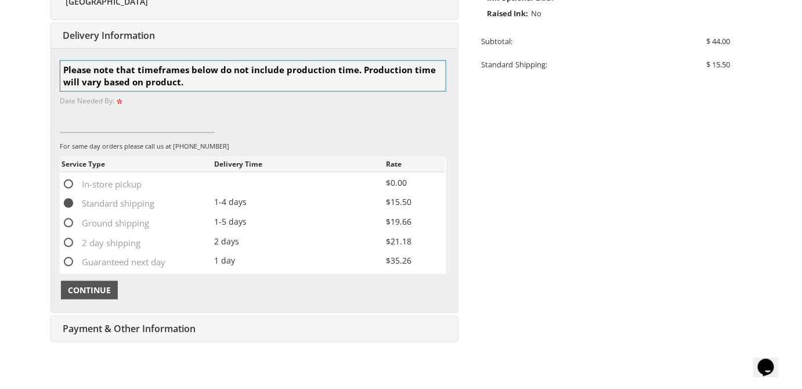
click at [100, 287] on span "Continue" at bounding box center [89, 290] width 43 height 12
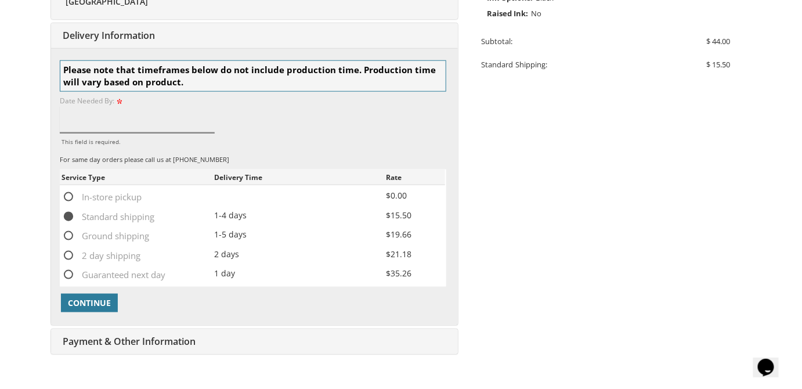
click at [127, 120] on input "This field is required." at bounding box center [137, 119] width 155 height 27
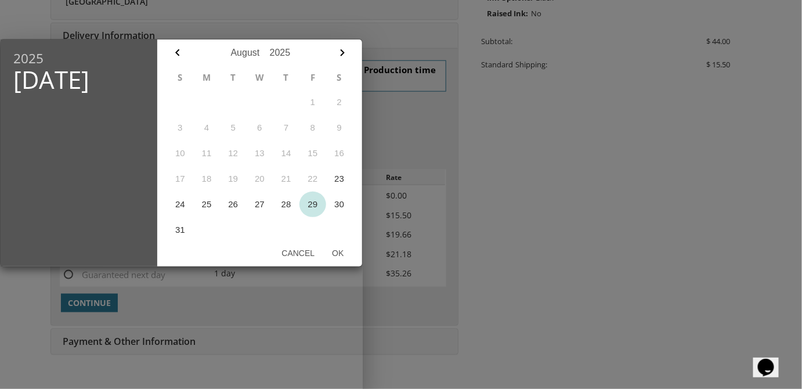
click at [310, 208] on button "29" at bounding box center [312, 204] width 27 height 26
click at [337, 253] on button "Ok" at bounding box center [337, 252] width 29 height 21
type input "Aug 29, 2025"
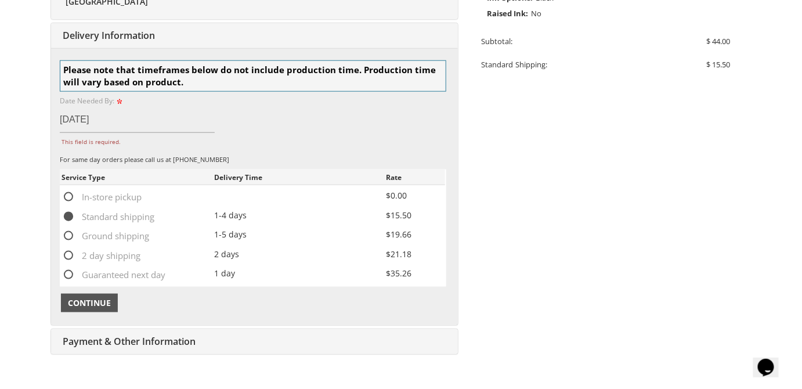
click at [103, 300] on span "Continue" at bounding box center [89, 303] width 43 height 12
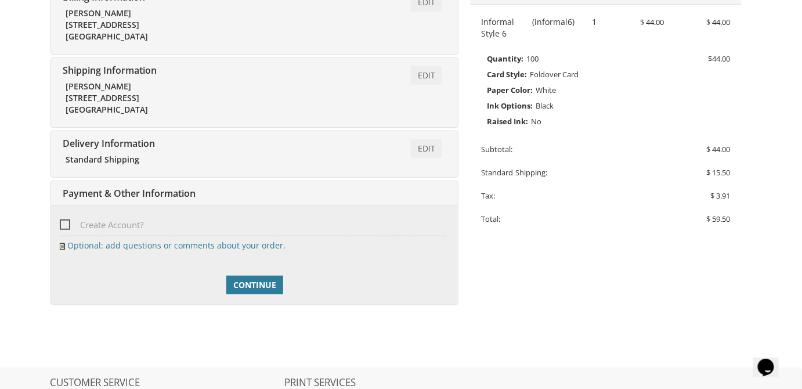
scroll to position [253, 0]
click at [247, 282] on span "Continue" at bounding box center [254, 286] width 43 height 12
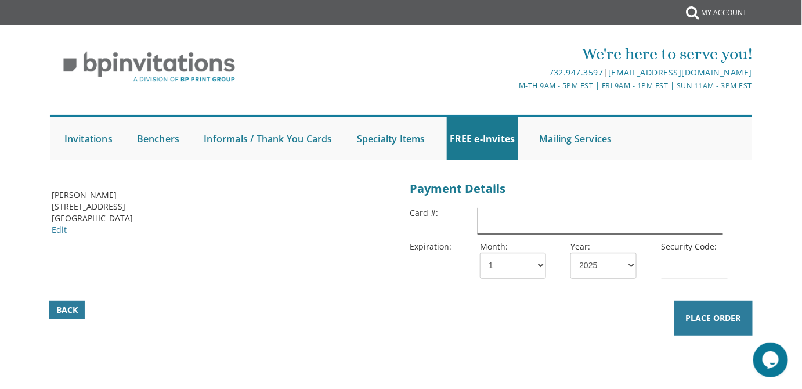
click at [503, 213] on input "text" at bounding box center [599, 220] width 245 height 27
type input "[CREDIT_CARD_NUMBER]"
select select "07"
select select "27"
click at [697, 275] on input "text" at bounding box center [694, 265] width 66 height 27
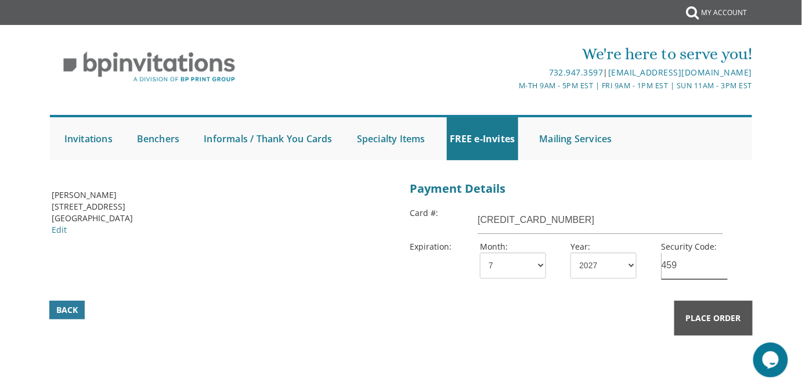
type input "459"
click at [717, 320] on span "Place Order" at bounding box center [713, 318] width 55 height 12
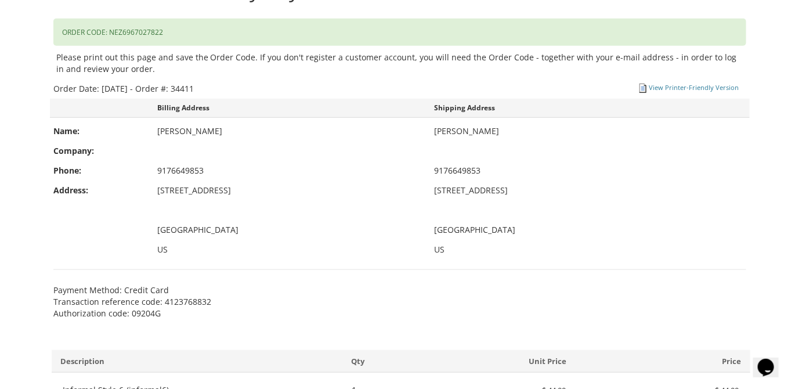
scroll to position [158, 0]
